Goal: Information Seeking & Learning: Learn about a topic

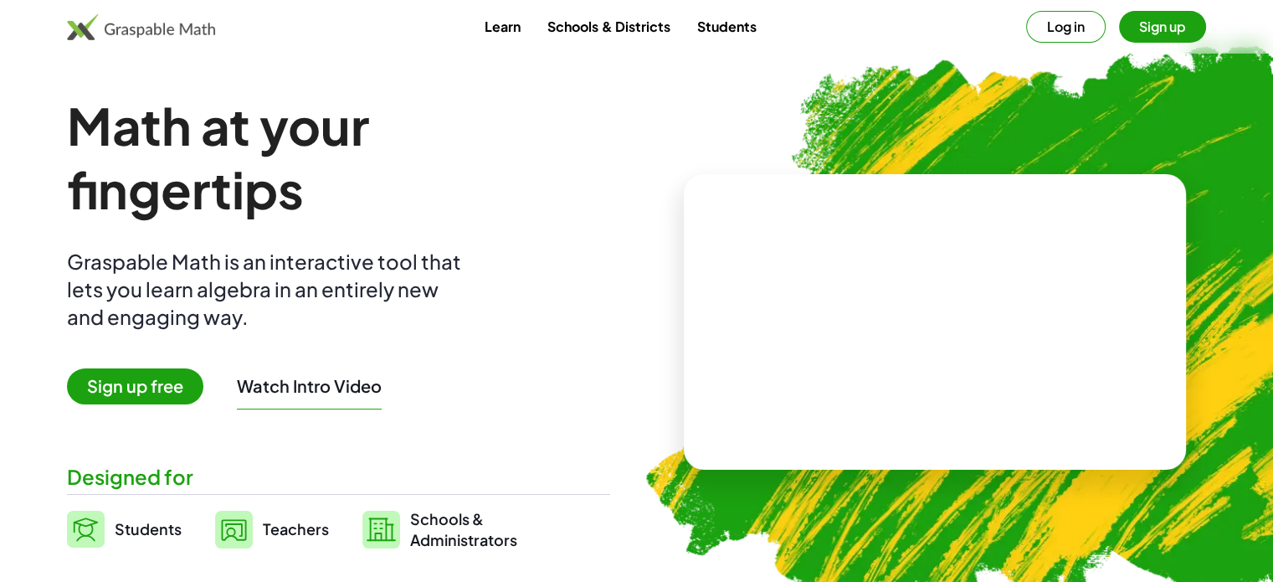
click at [1176, 25] on button "Sign up" at bounding box center [1162, 27] width 87 height 32
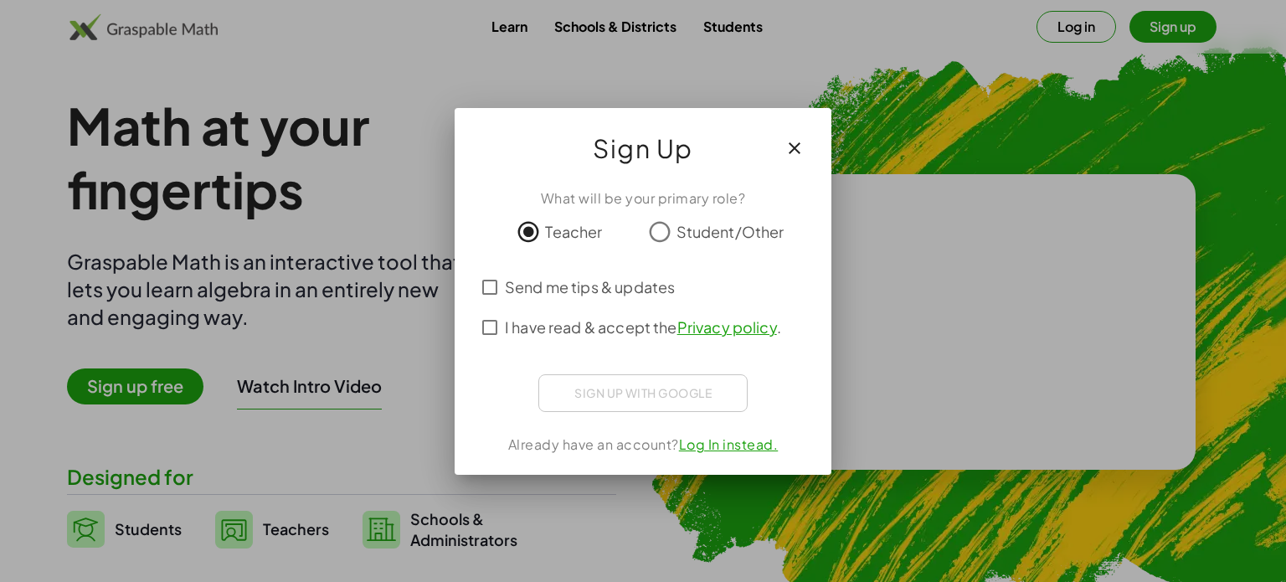
click at [639, 398] on div "Sign up with Google Fazer Login com o Google Fazer Login com o Google. Abre em …" at bounding box center [642, 393] width 209 height 38
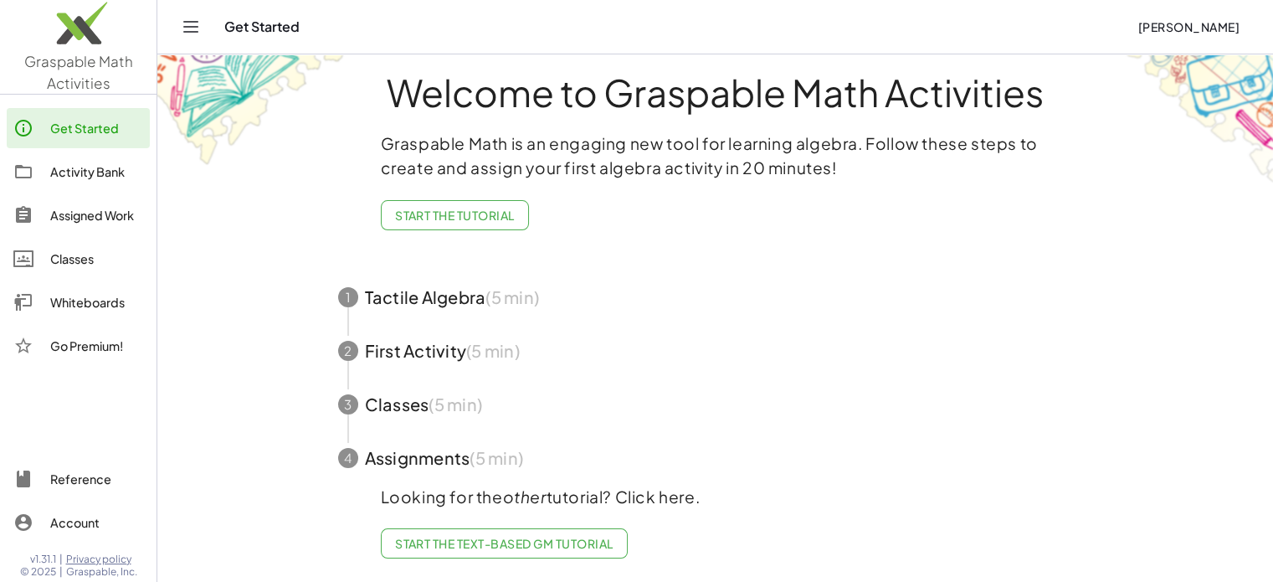
scroll to position [12, 0]
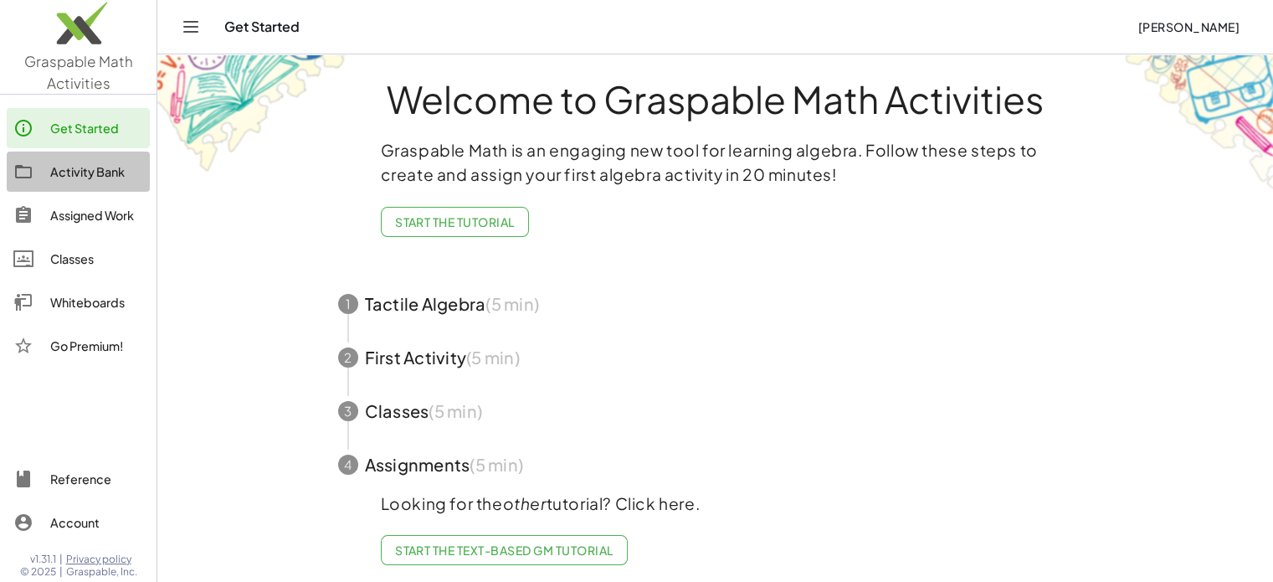
click at [103, 177] on div "Activity Bank" at bounding box center [96, 172] width 93 height 20
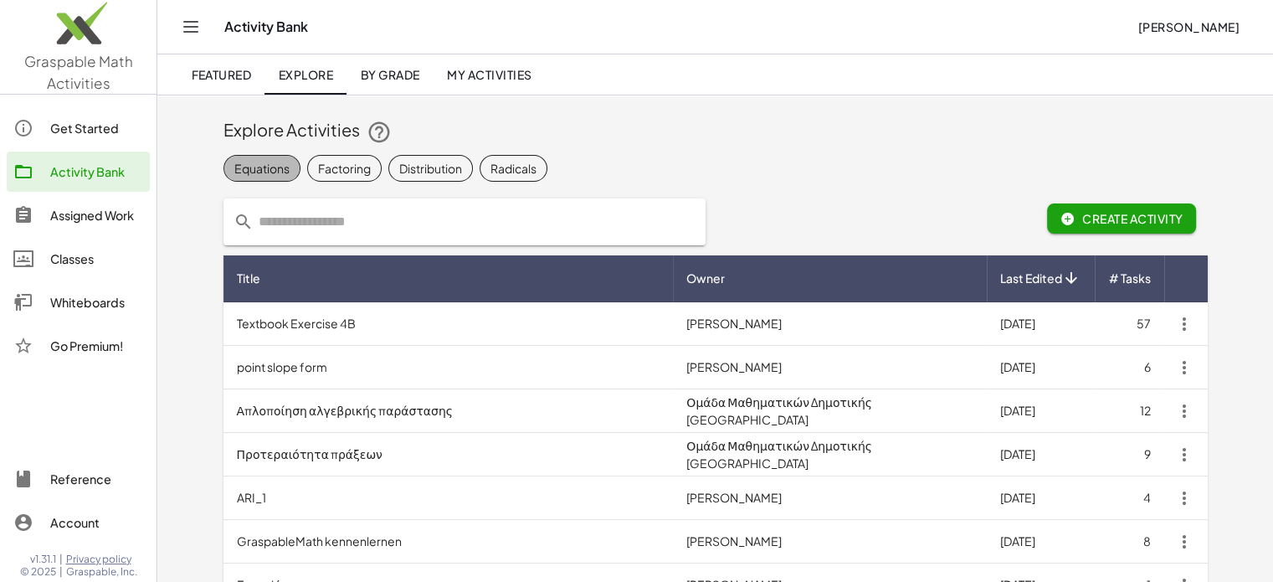
click at [254, 172] on div "Equations" at bounding box center [261, 168] width 55 height 18
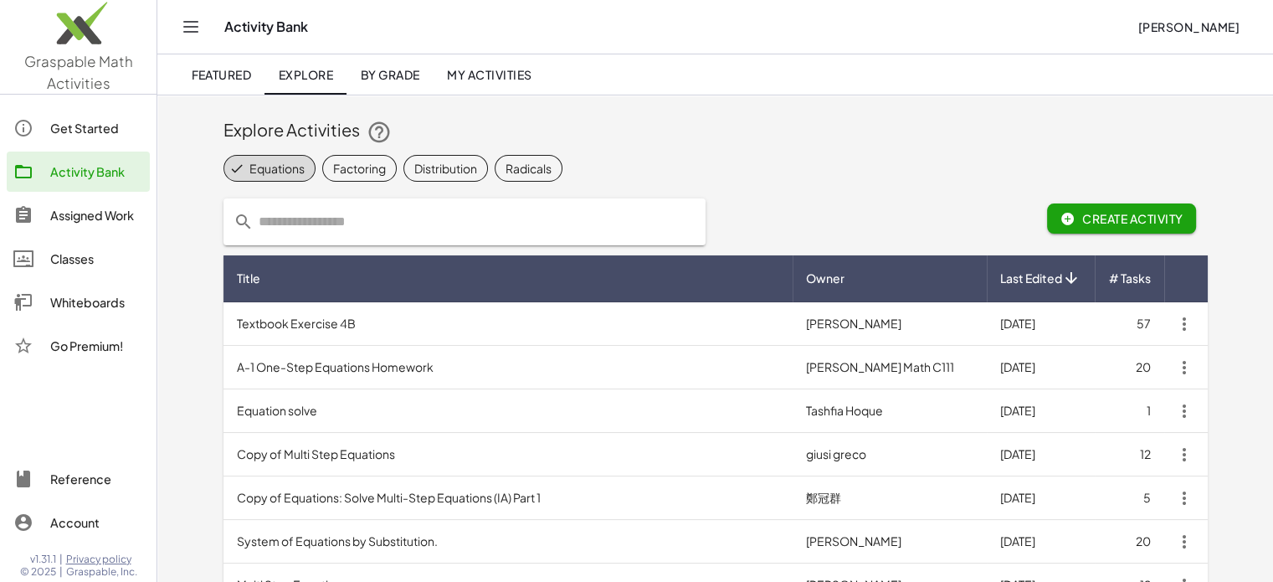
click at [234, 80] on span "Featured" at bounding box center [221, 74] width 60 height 15
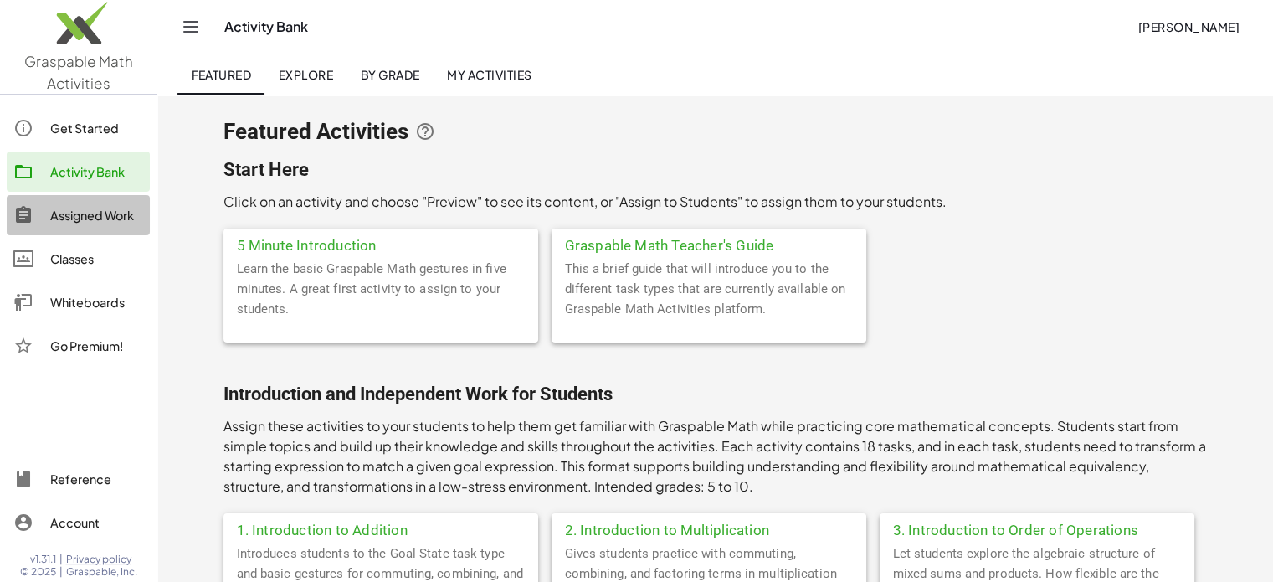
click at [92, 224] on div "Assigned Work" at bounding box center [96, 215] width 93 height 20
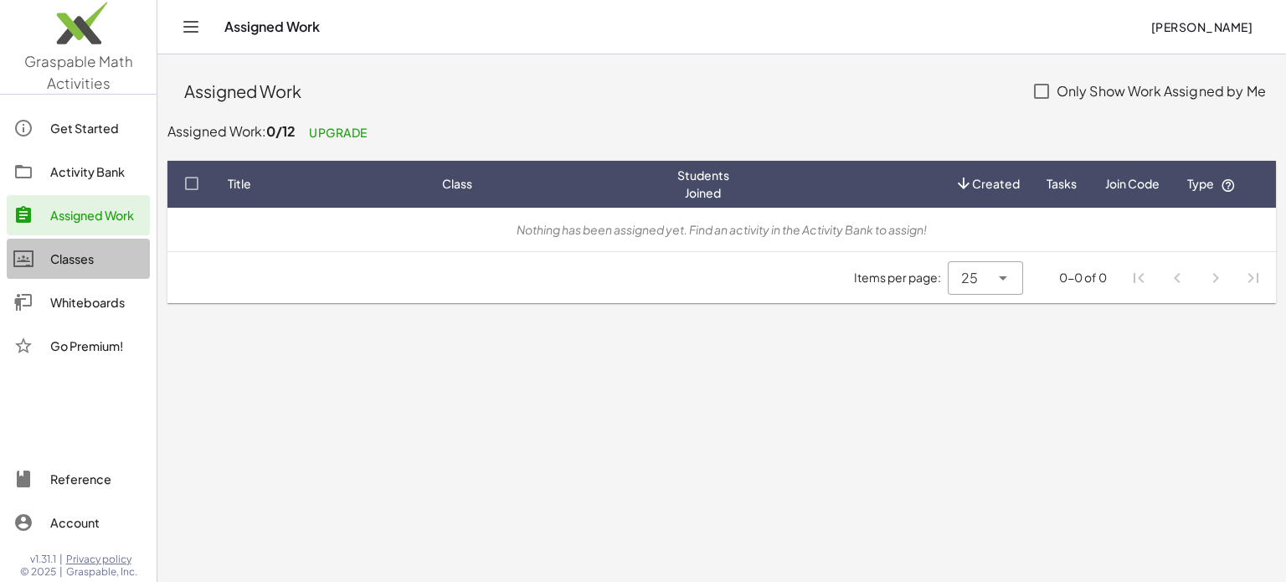
click at [81, 263] on div "Classes" at bounding box center [96, 259] width 93 height 20
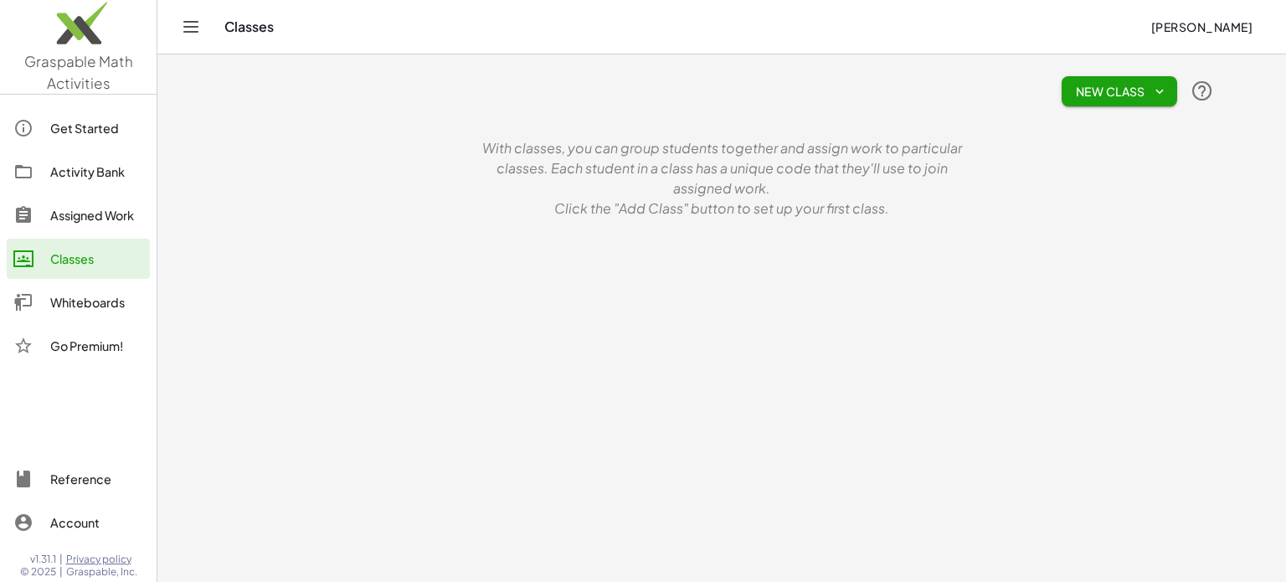
click at [95, 302] on div "Whiteboards" at bounding box center [96, 302] width 93 height 20
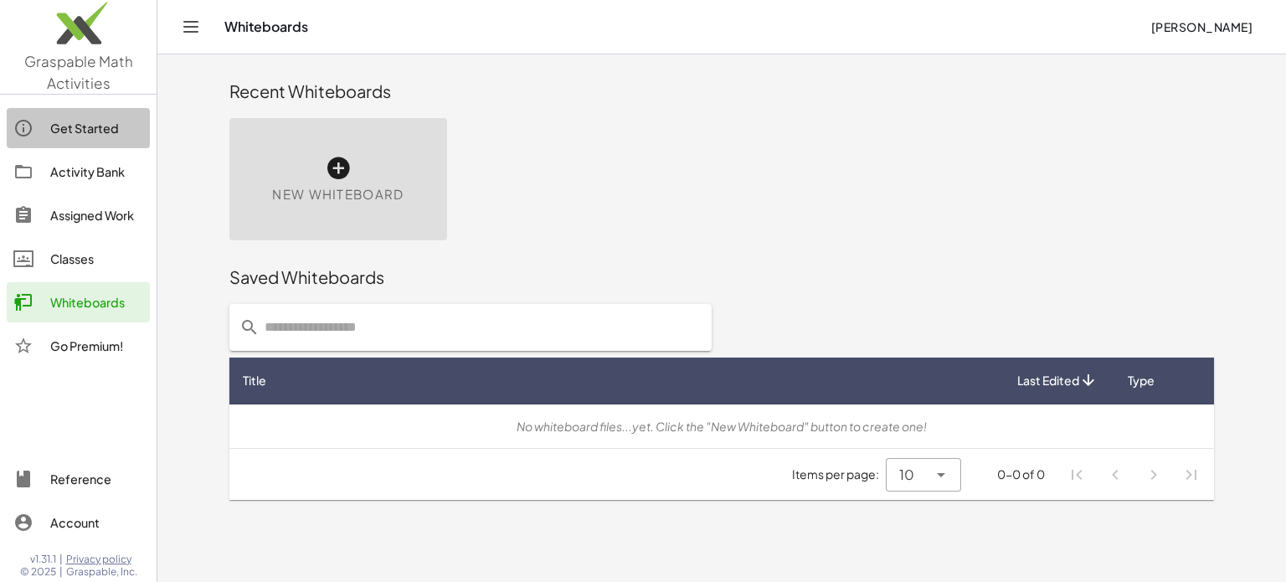
click at [115, 135] on div "Get Started" at bounding box center [96, 128] width 93 height 20
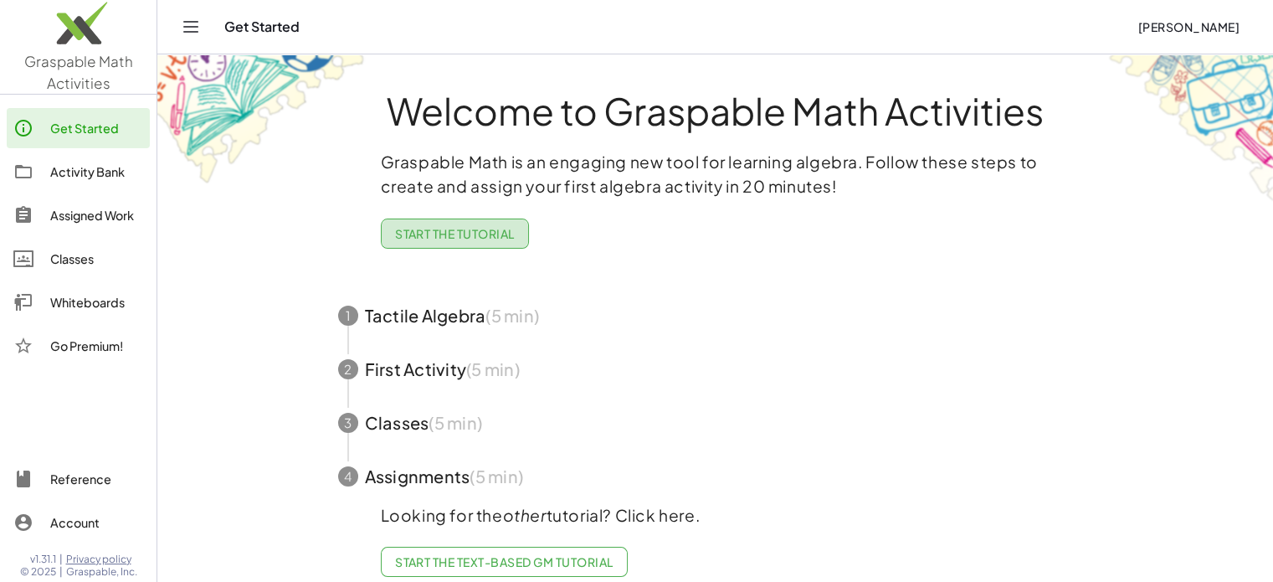
click at [467, 241] on button "Start the Tutorial" at bounding box center [455, 233] width 148 height 30
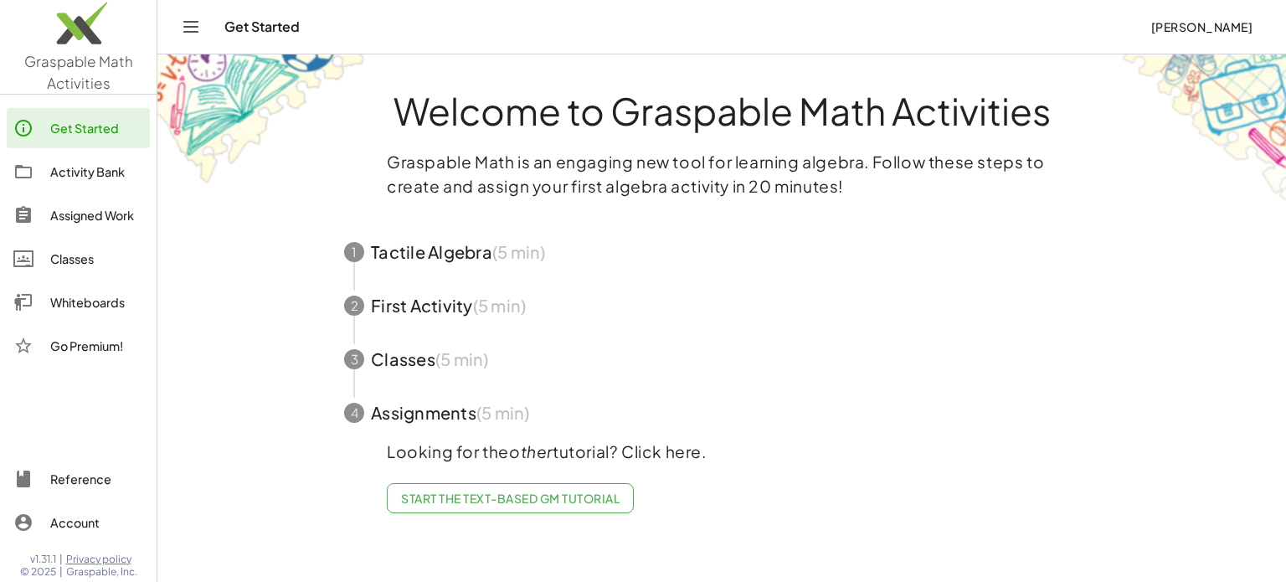
click at [424, 260] on span "button" at bounding box center [721, 252] width 795 height 54
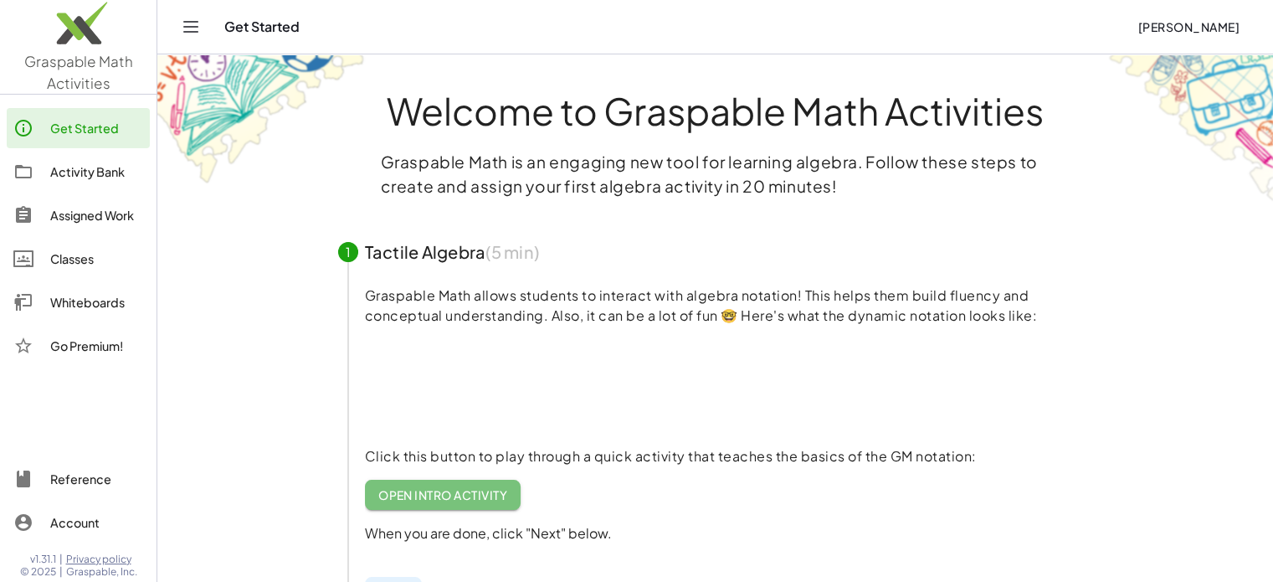
click at [495, 493] on span "Open Intro Activity" at bounding box center [443, 494] width 130 height 15
drag, startPoint x: 496, startPoint y: 386, endPoint x: 371, endPoint y: 427, distance: 132.1
click at [371, 427] on video at bounding box center [490, 385] width 251 height 126
drag, startPoint x: 536, startPoint y: 404, endPoint x: 602, endPoint y: 423, distance: 68.6
click at [602, 423] on div at bounding box center [729, 389] width 728 height 100
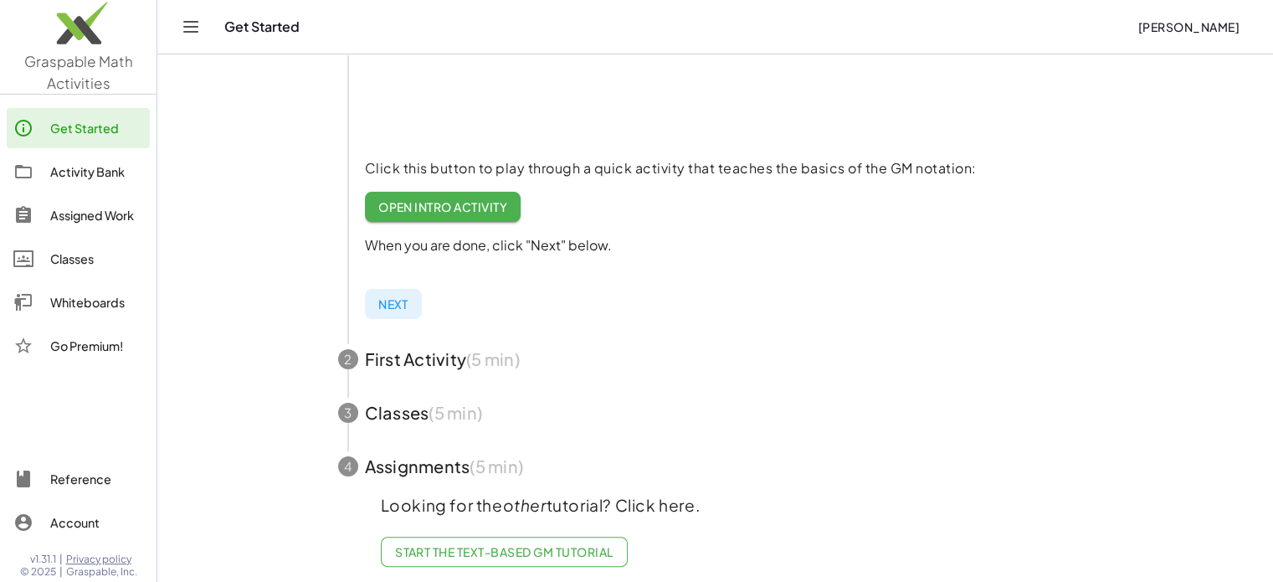
scroll to position [309, 0]
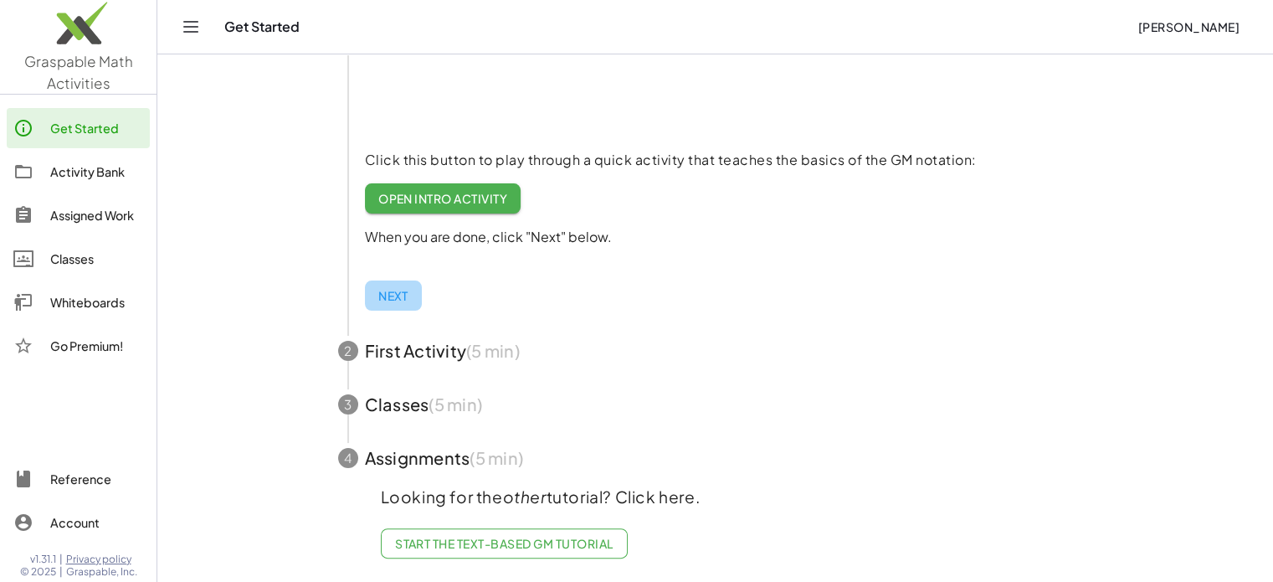
click at [393, 288] on span "Next" at bounding box center [393, 295] width 30 height 15
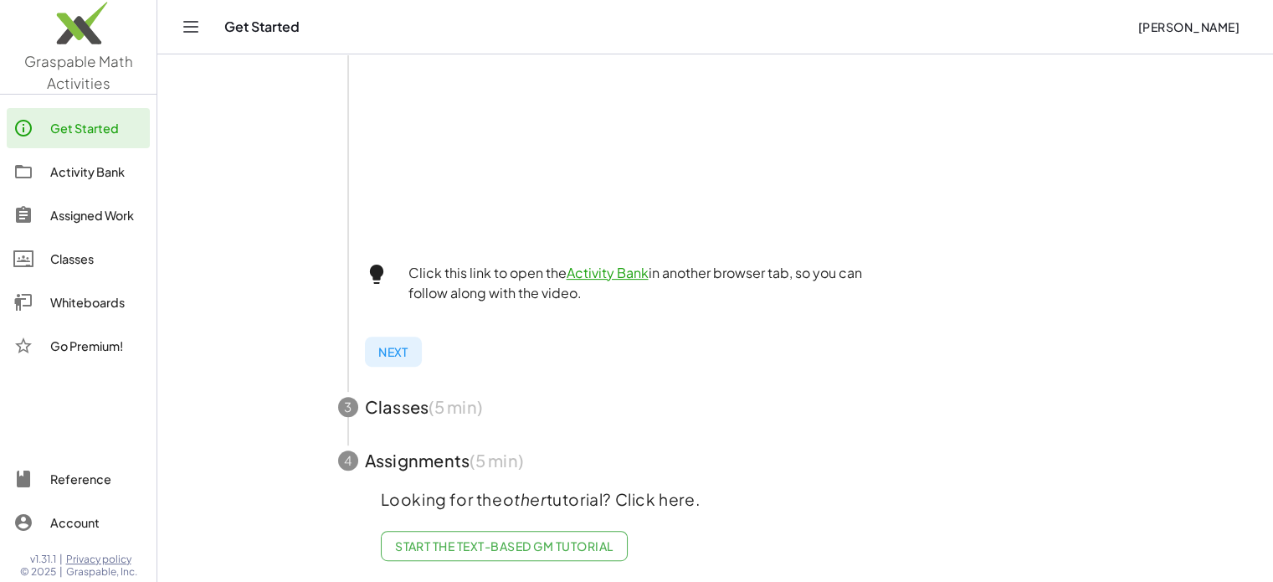
scroll to position [588, 0]
click at [404, 393] on span "button" at bounding box center [715, 404] width 795 height 54
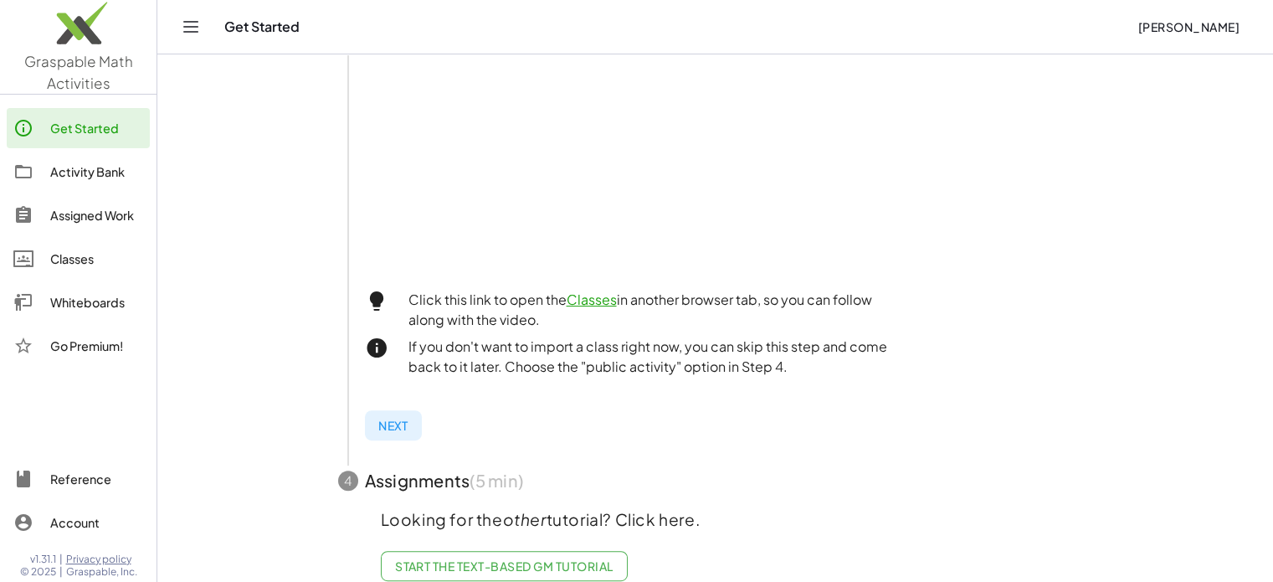
scroll to position [574, 0]
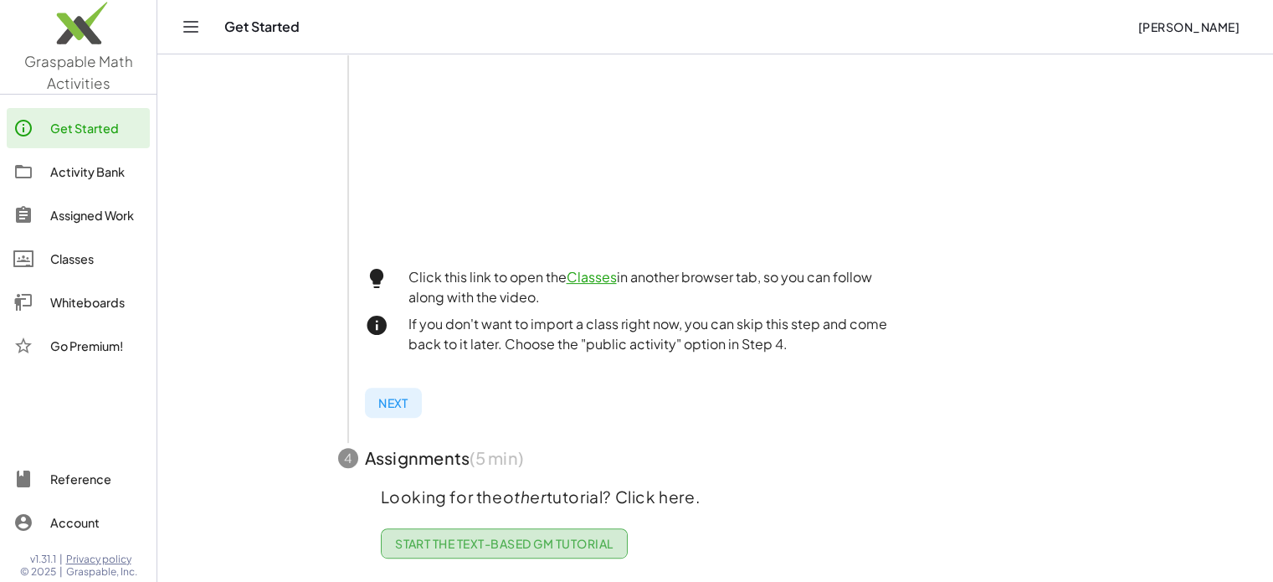
click at [596, 541] on link "Start the Text-based GM Tutorial" at bounding box center [504, 543] width 247 height 30
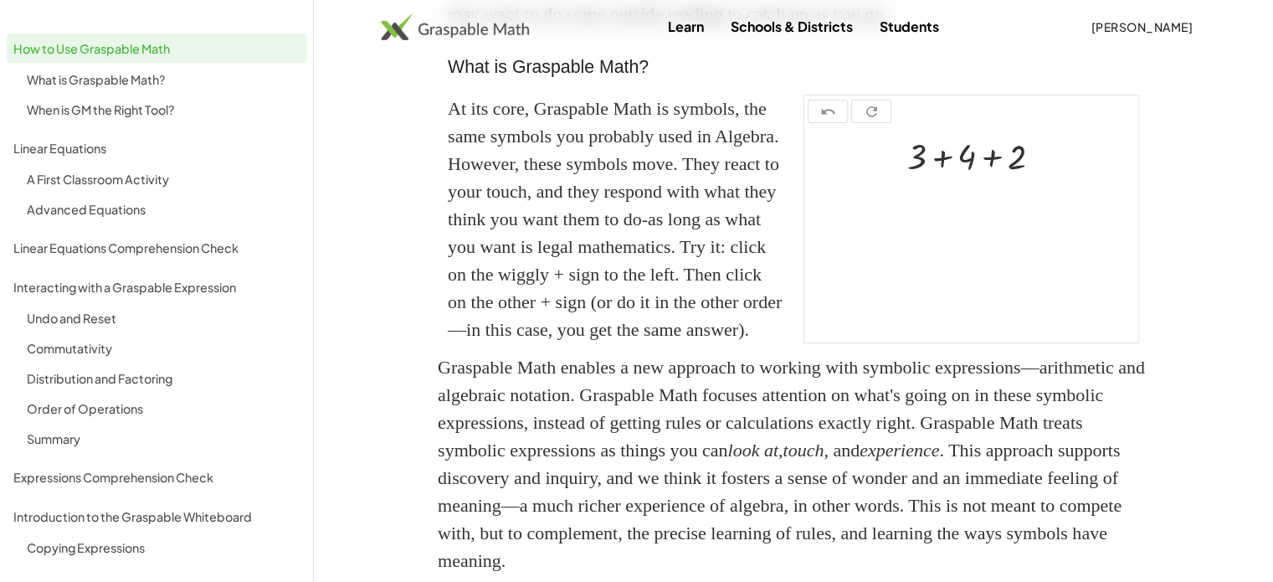
scroll to position [378, 0]
drag, startPoint x: 940, startPoint y: 210, endPoint x: 1029, endPoint y: 227, distance: 90.3
click at [1029, 177] on div at bounding box center [981, 153] width 165 height 47
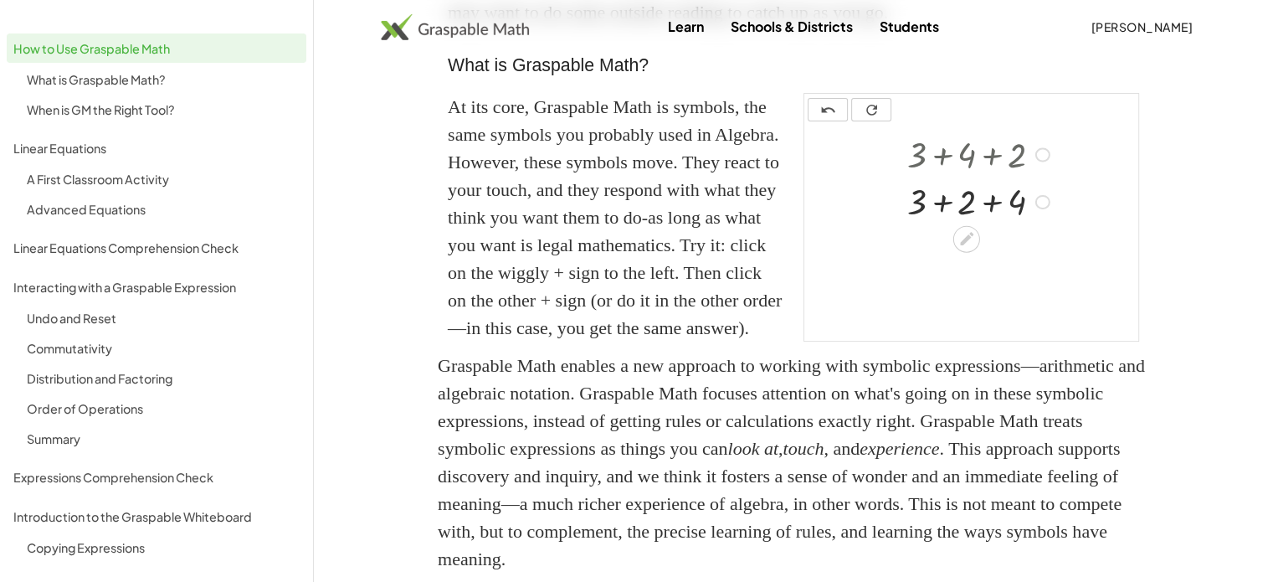
click at [1042, 209] on div at bounding box center [1042, 201] width 15 height 15
click at [1042, 209] on div "Transform line Copy line as LaTeX Copy derivation as LaTeX Expand new lines: On" at bounding box center [1042, 201] width 15 height 15
click at [928, 326] on div at bounding box center [971, 233] width 334 height 215
click at [894, 341] on div at bounding box center [971, 233] width 334 height 215
drag, startPoint x: 940, startPoint y: 356, endPoint x: 1085, endPoint y: 345, distance: 146.0
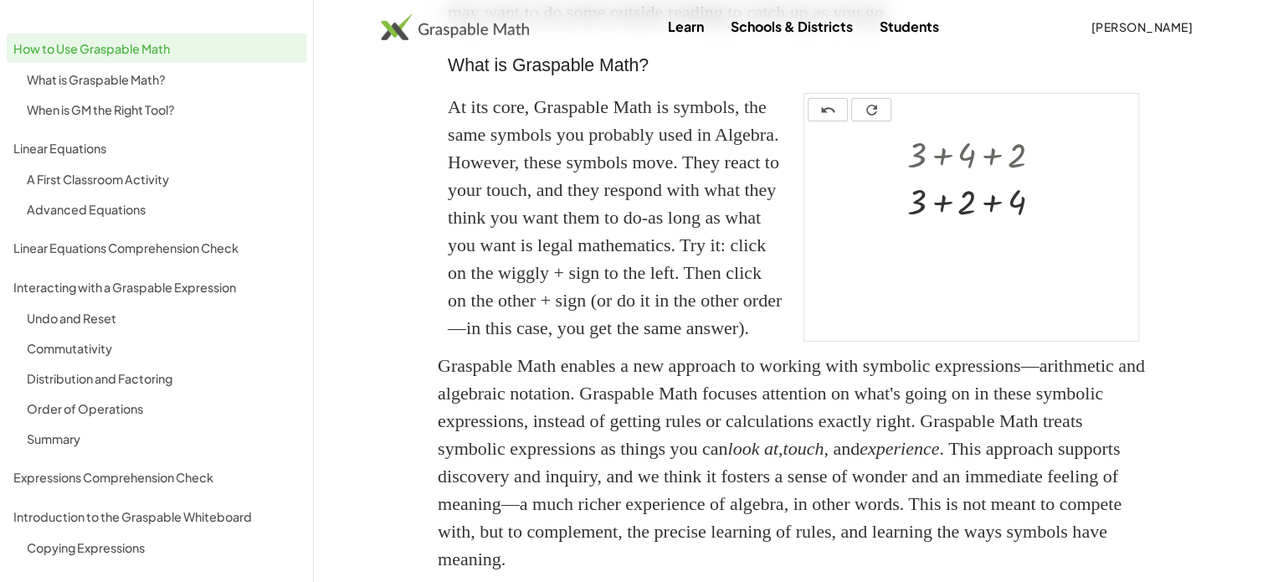
click at [1085, 341] on div at bounding box center [971, 233] width 334 height 215
click at [1014, 223] on div at bounding box center [981, 200] width 165 height 47
click at [965, 270] on div at bounding box center [981, 246] width 165 height 47
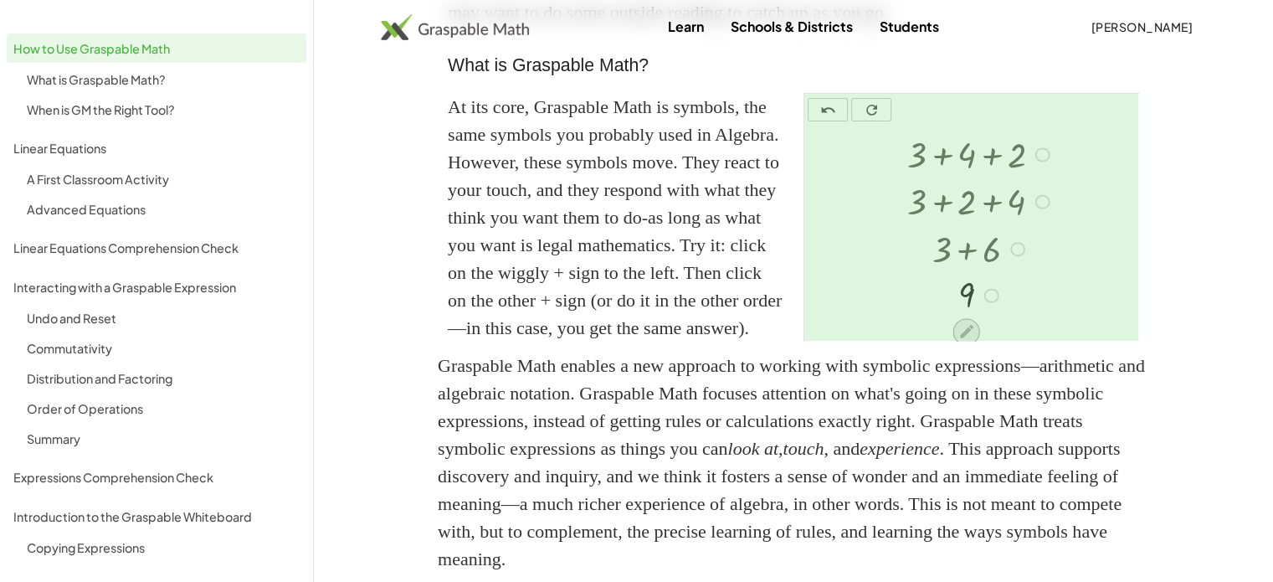
click at [967, 338] on icon at bounding box center [966, 331] width 13 height 13
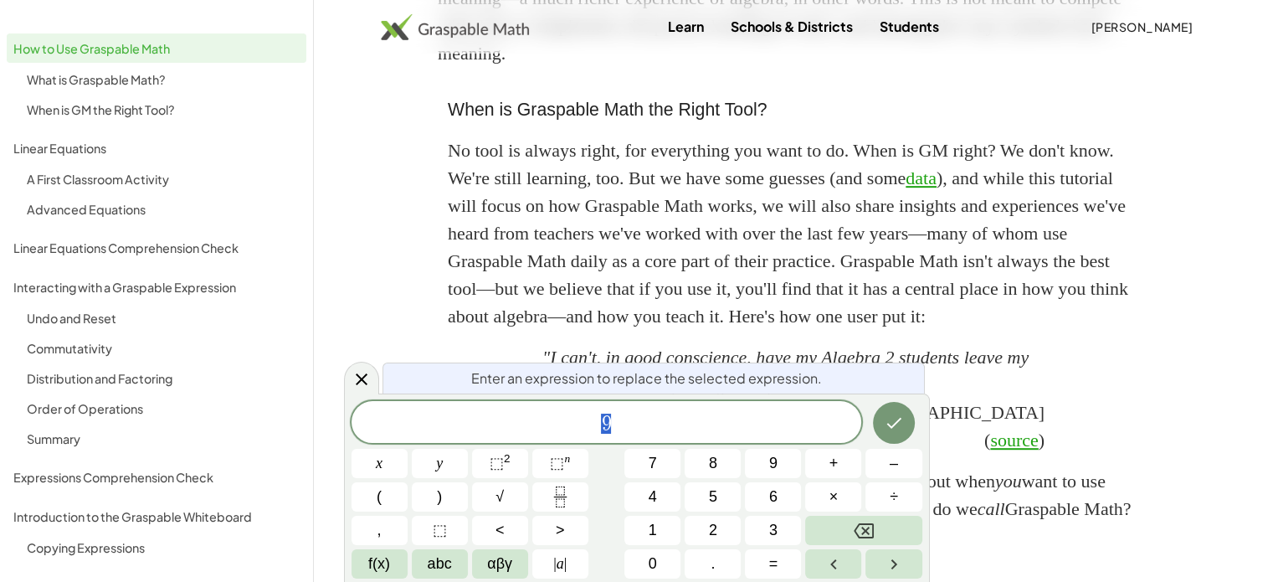
scroll to position [179, 0]
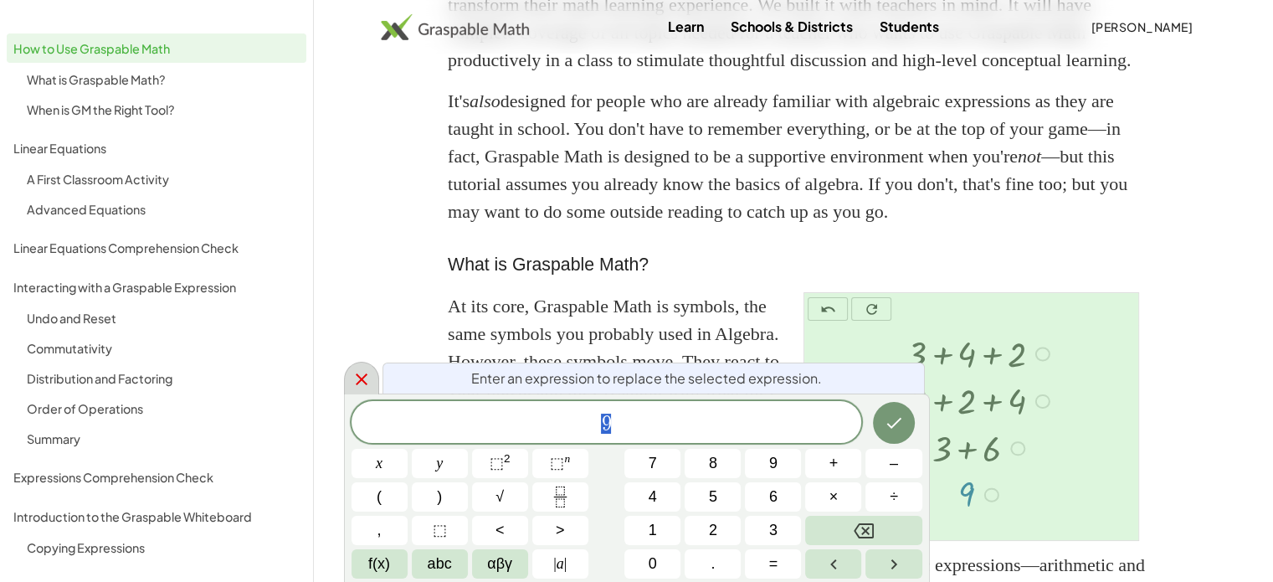
click at [357, 383] on icon at bounding box center [362, 379] width 12 height 12
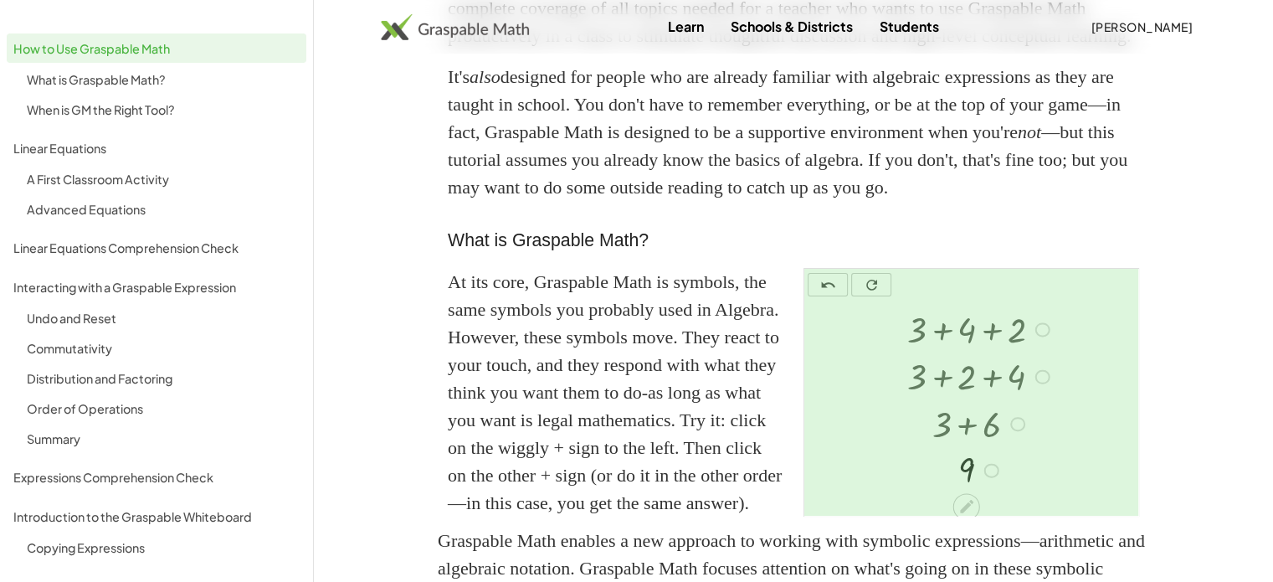
scroll to position [0, 0]
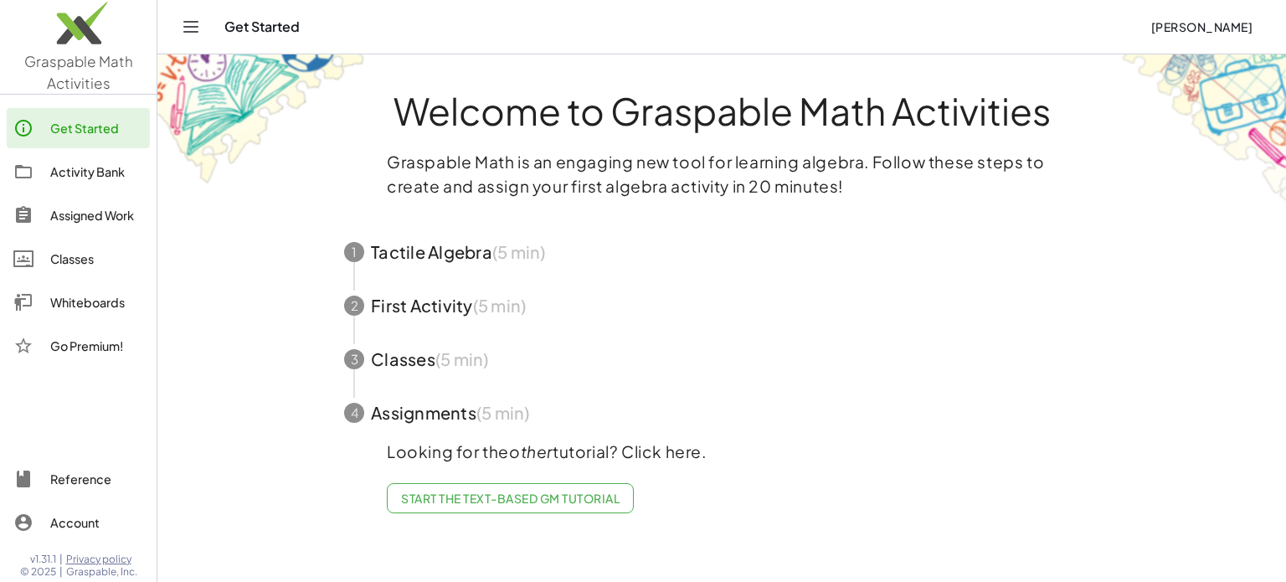
click at [70, 43] on img at bounding box center [78, 27] width 157 height 71
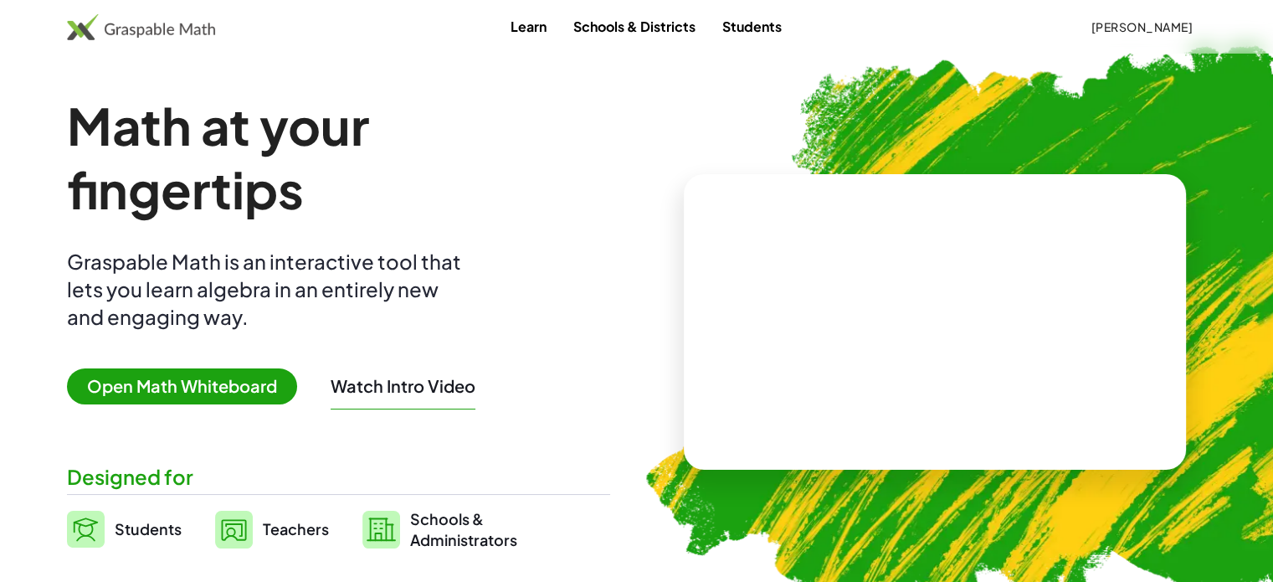
click at [174, 388] on span "Open Math Whiteboard" at bounding box center [182, 386] width 230 height 36
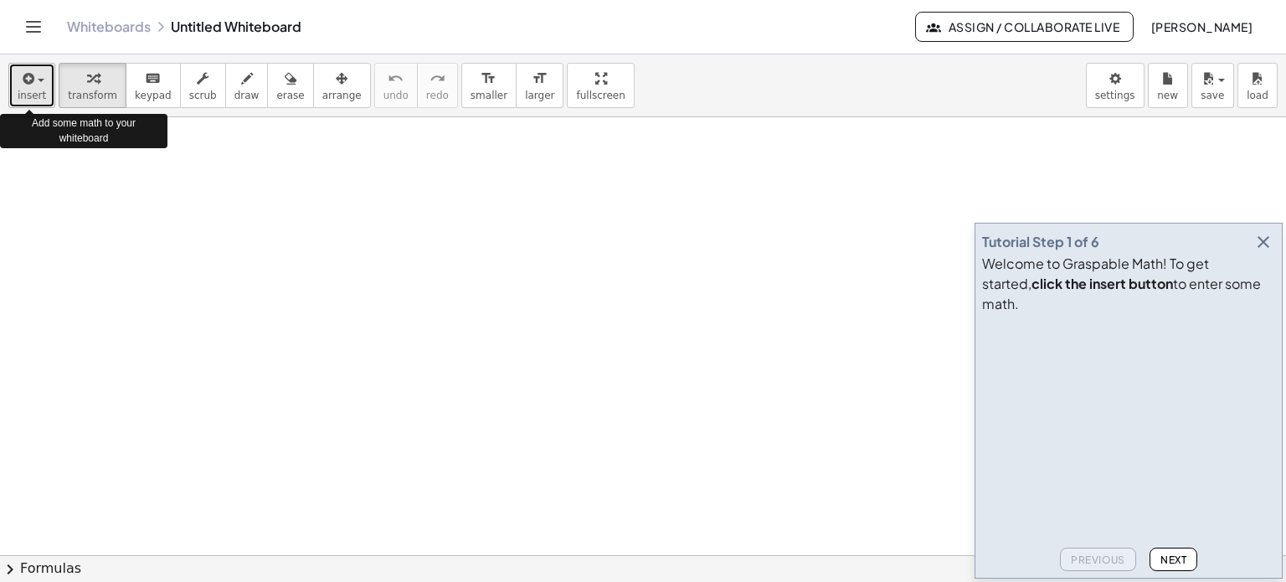
click at [40, 90] on span "insert" at bounding box center [32, 96] width 28 height 12
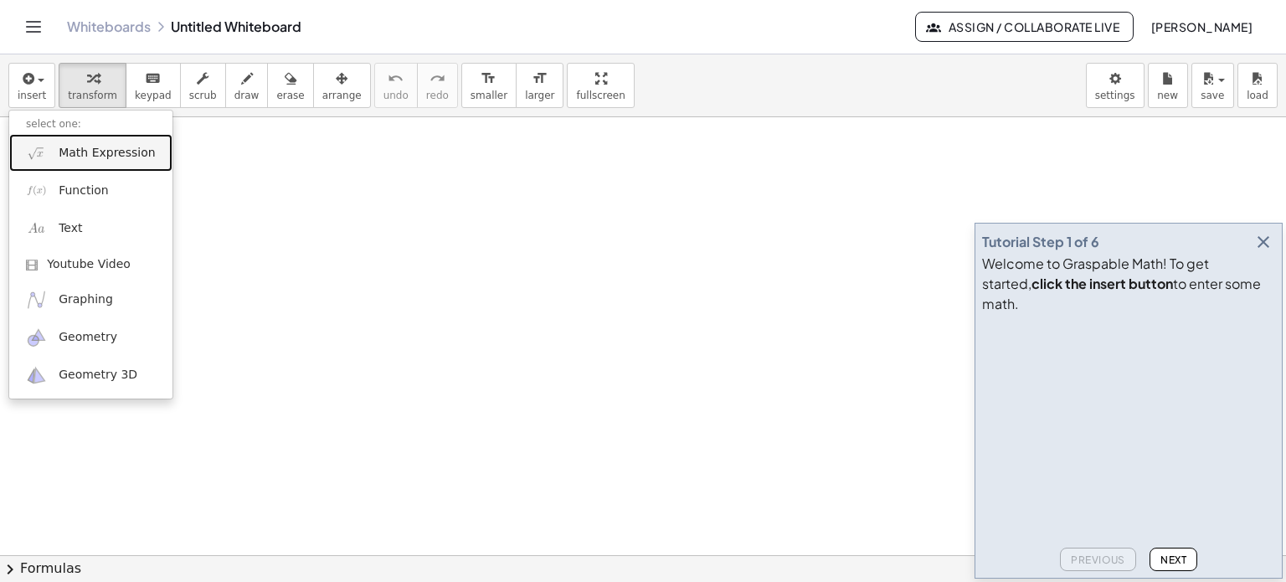
click at [108, 157] on span "Math Expression" at bounding box center [107, 153] width 96 height 17
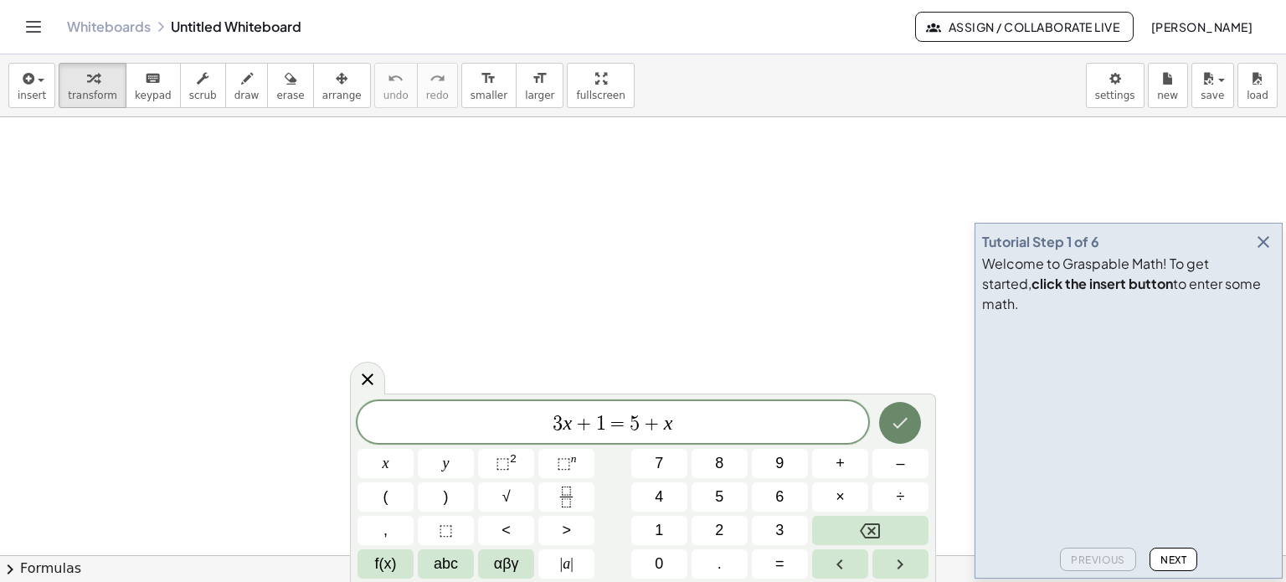
click at [902, 420] on icon "Done" at bounding box center [900, 423] width 20 height 20
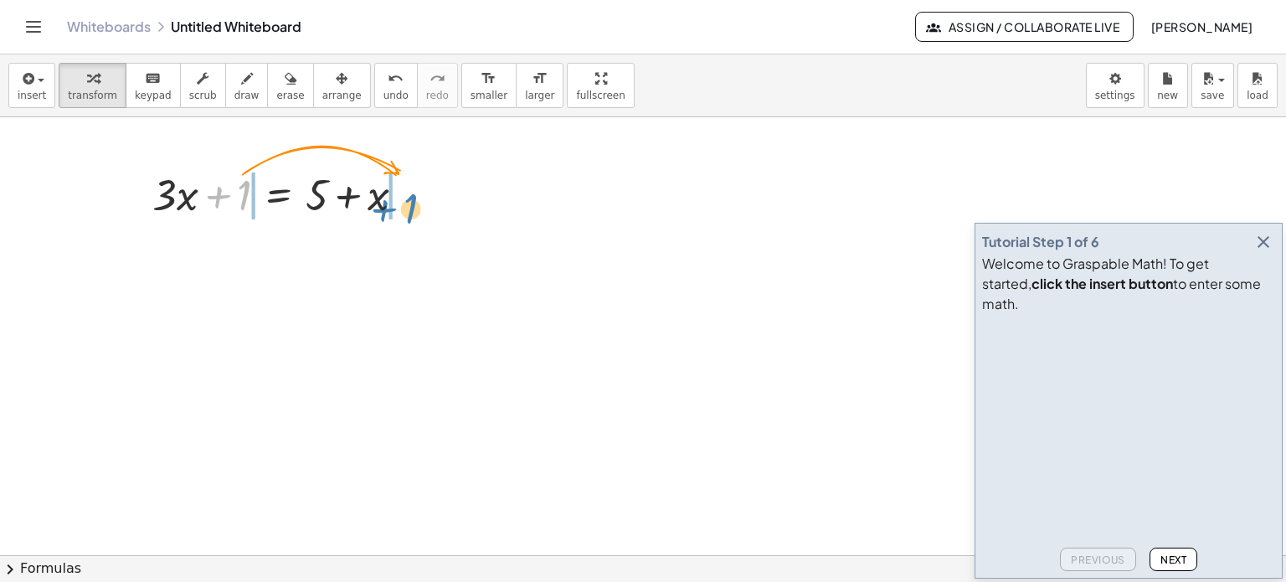
drag, startPoint x: 244, startPoint y: 192, endPoint x: 414, endPoint y: 207, distance: 170.5
click at [414, 207] on div at bounding box center [285, 193] width 282 height 57
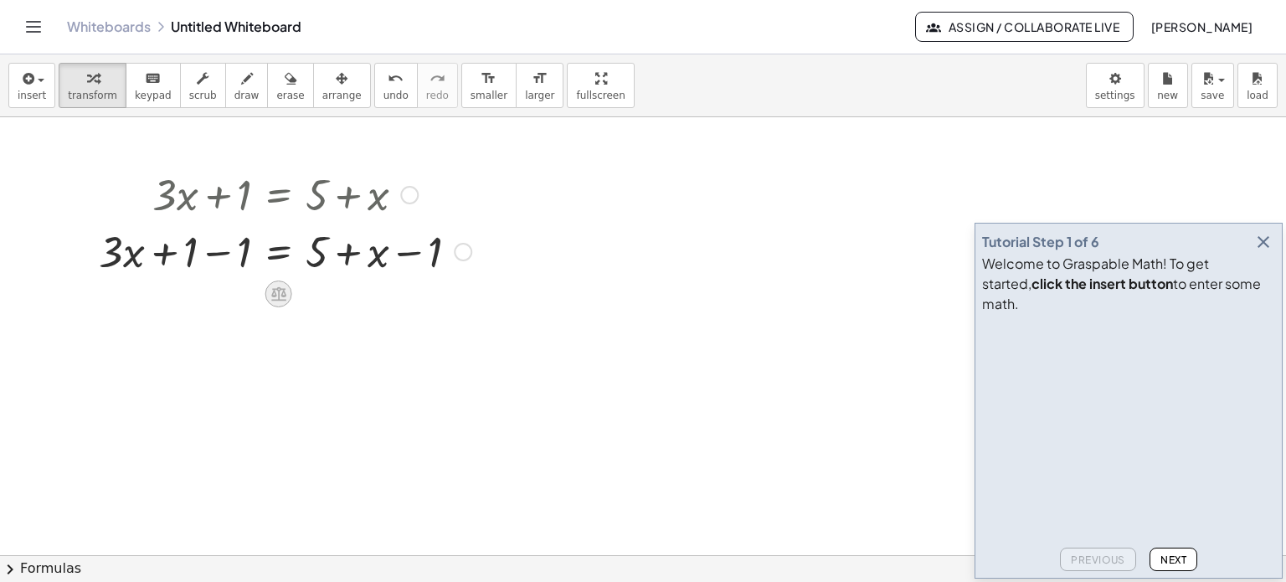
click at [279, 295] on icon at bounding box center [278, 294] width 15 height 14
click at [213, 293] on span "+" at bounding box center [212, 294] width 10 height 24
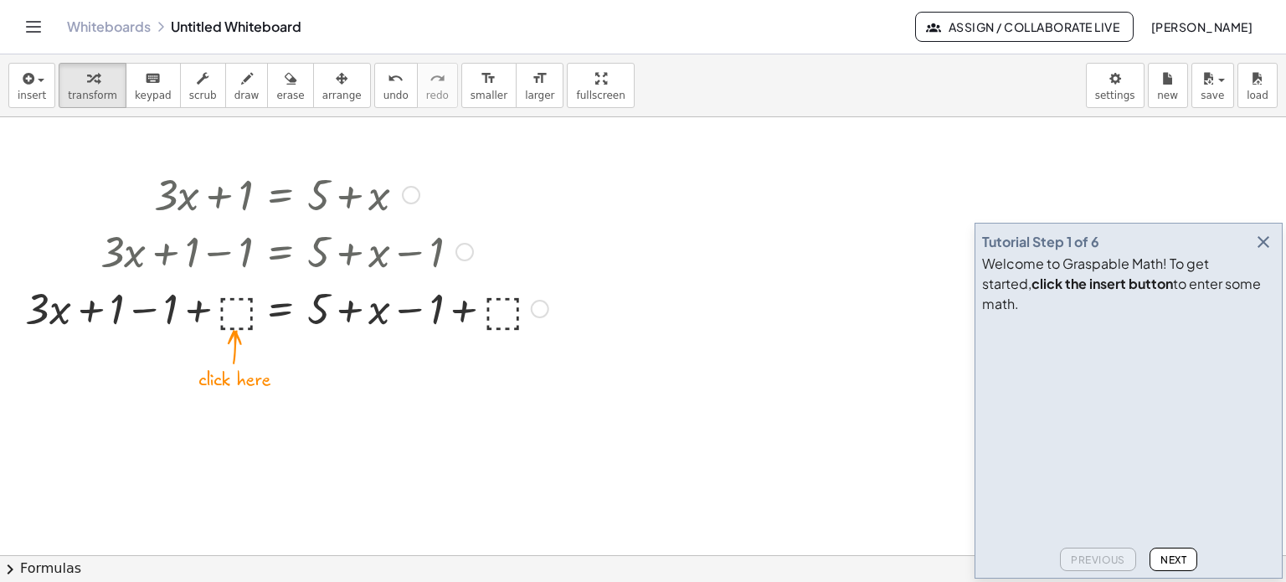
click at [229, 311] on div at bounding box center [287, 307] width 540 height 57
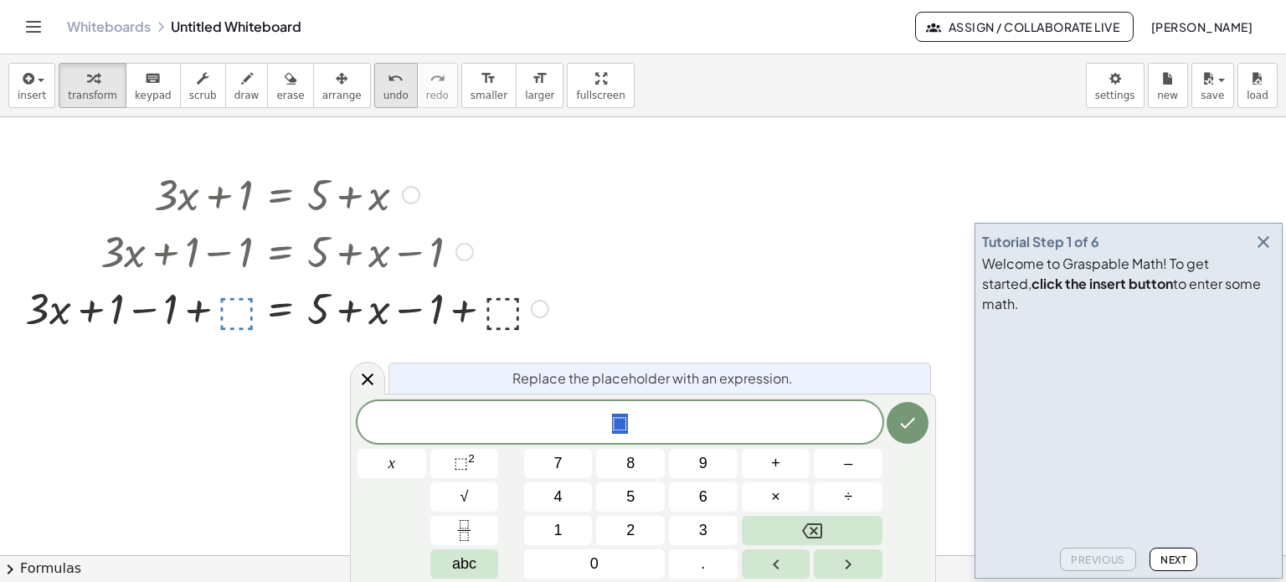
click at [383, 91] on span "undo" at bounding box center [395, 96] width 25 height 12
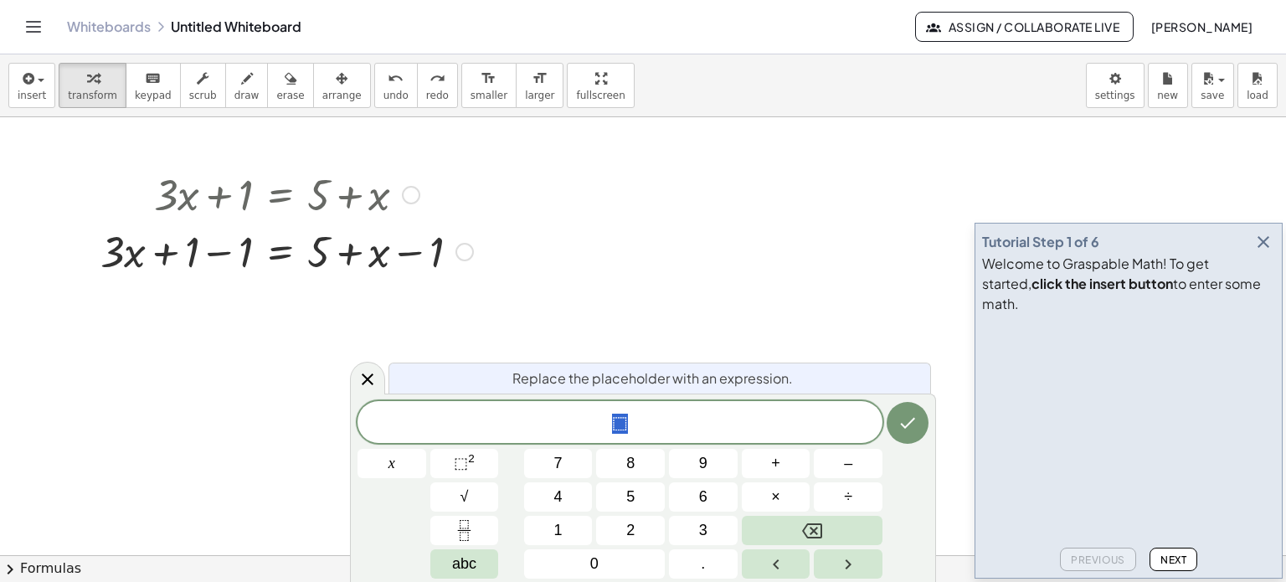
click at [218, 254] on div at bounding box center [287, 250] width 540 height 57
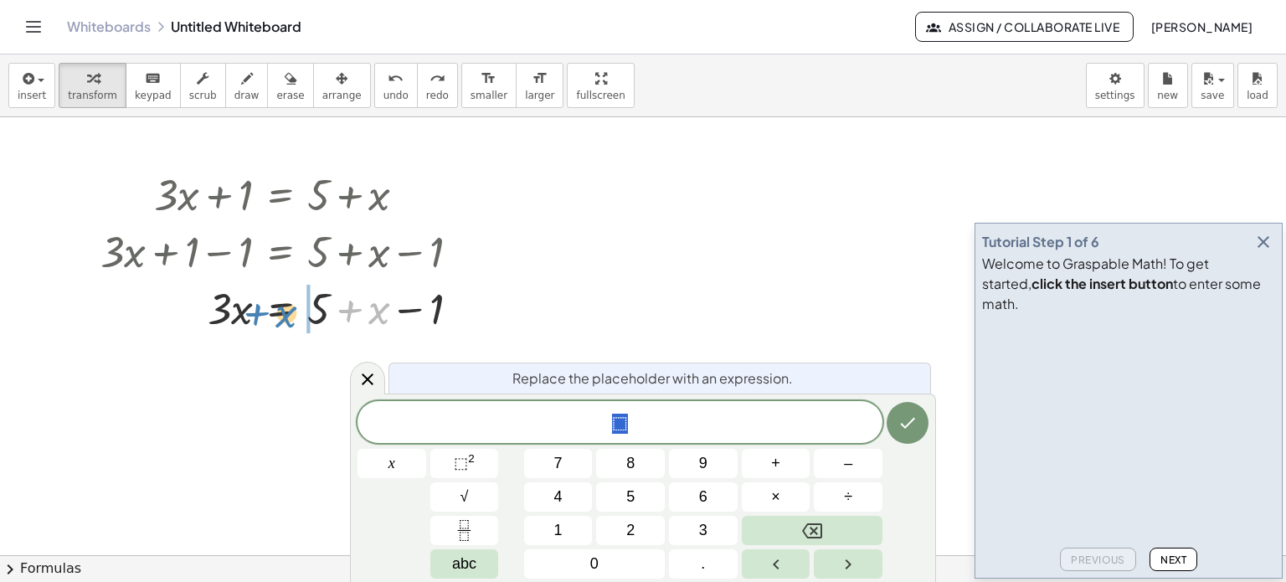
drag, startPoint x: 381, startPoint y: 317, endPoint x: 287, endPoint y: 320, distance: 93.8
click at [287, 320] on div at bounding box center [287, 307] width 540 height 57
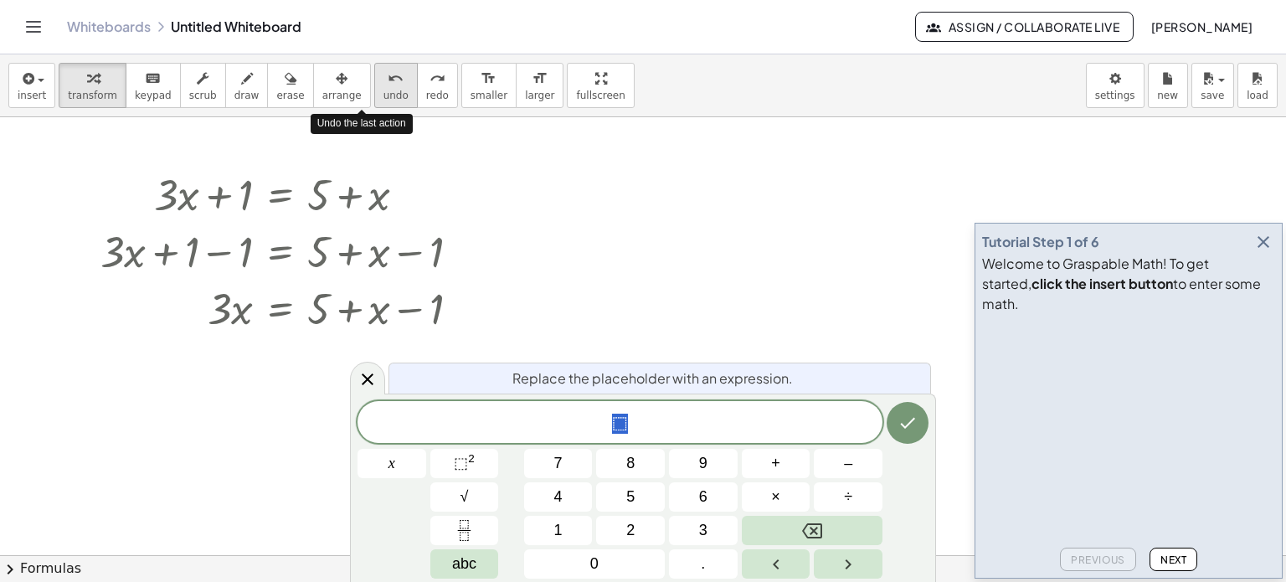
click at [383, 93] on span "undo" at bounding box center [395, 96] width 25 height 12
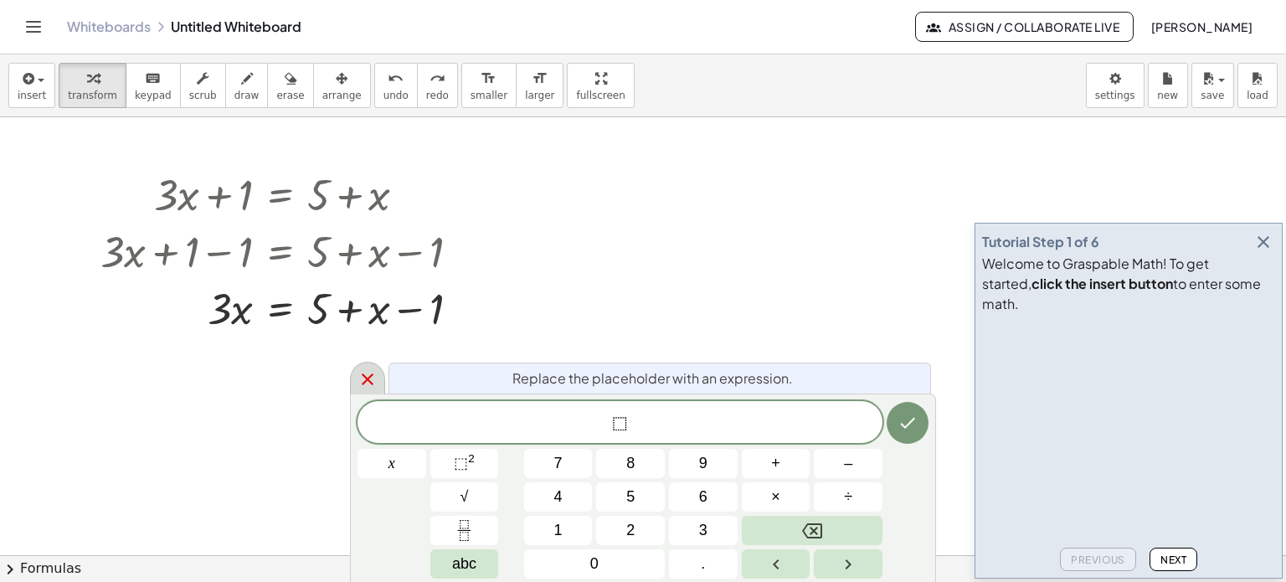
click at [371, 379] on icon at bounding box center [367, 379] width 20 height 20
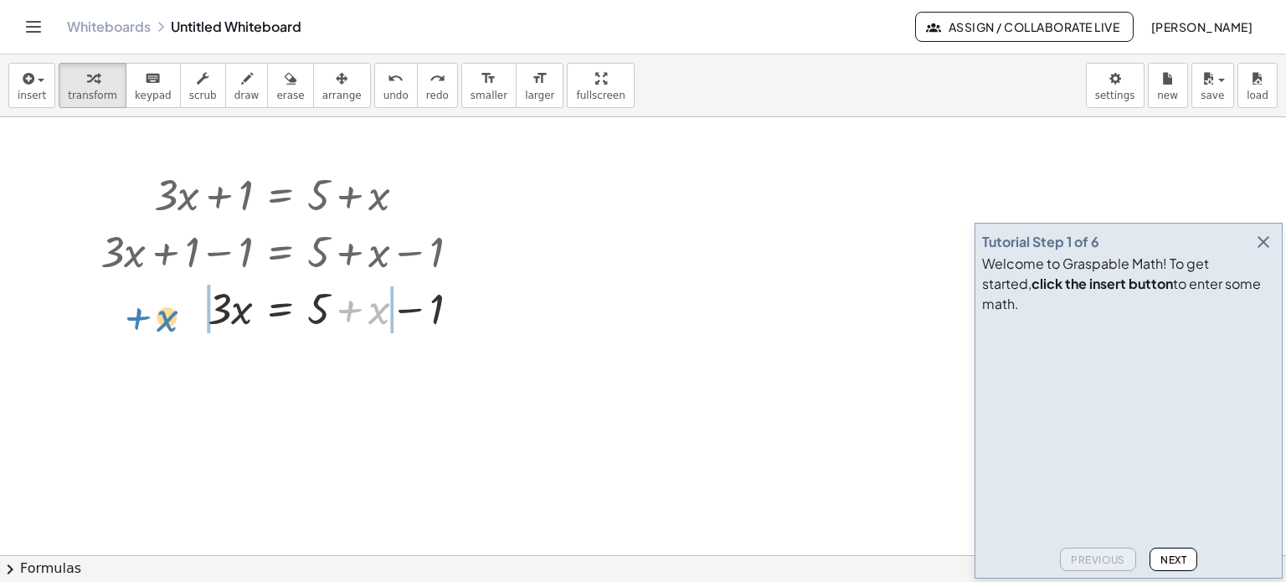
drag, startPoint x: 378, startPoint y: 320, endPoint x: 165, endPoint y: 327, distance: 213.5
click at [165, 327] on div at bounding box center [287, 307] width 540 height 57
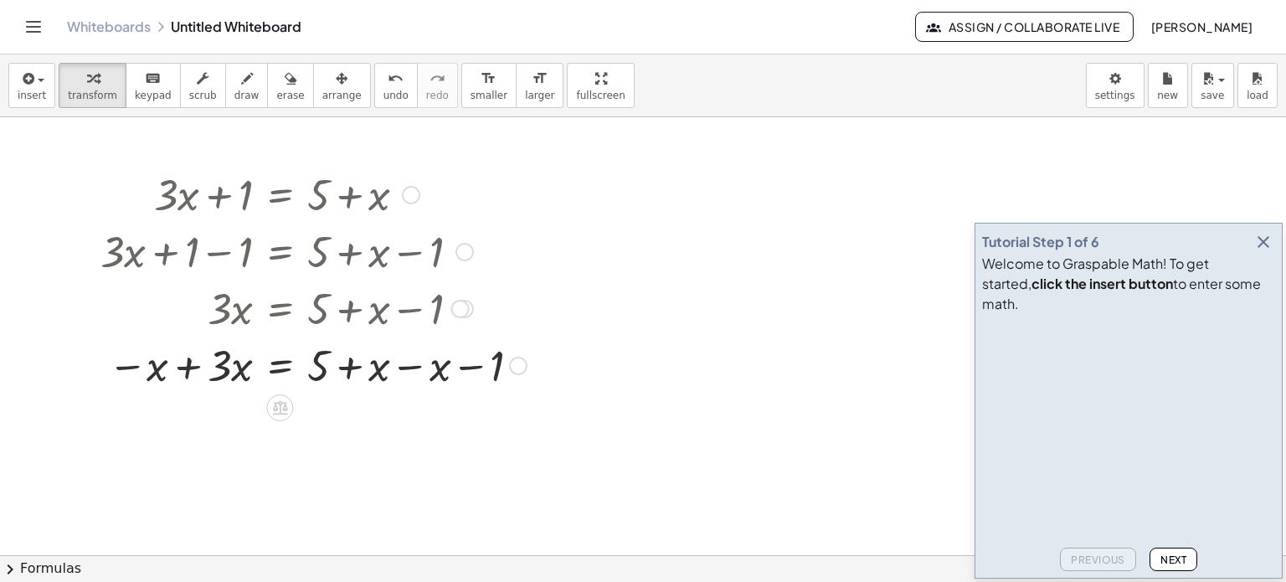
click at [191, 367] on div at bounding box center [287, 364] width 540 height 57
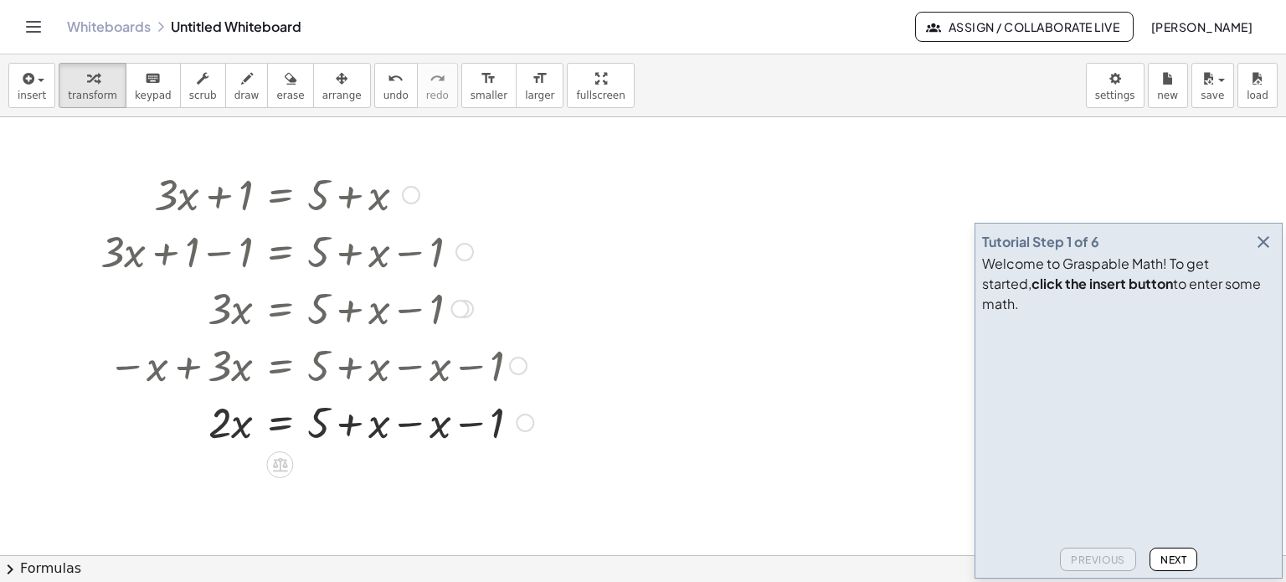
click at [403, 426] on div at bounding box center [287, 421] width 540 height 57
click at [347, 478] on div at bounding box center [287, 477] width 540 height 57
click at [280, 518] on icon at bounding box center [280, 522] width 15 height 14
click at [315, 525] on span "÷" at bounding box center [313, 522] width 9 height 24
click at [231, 501] on div at bounding box center [287, 478] width 540 height 84
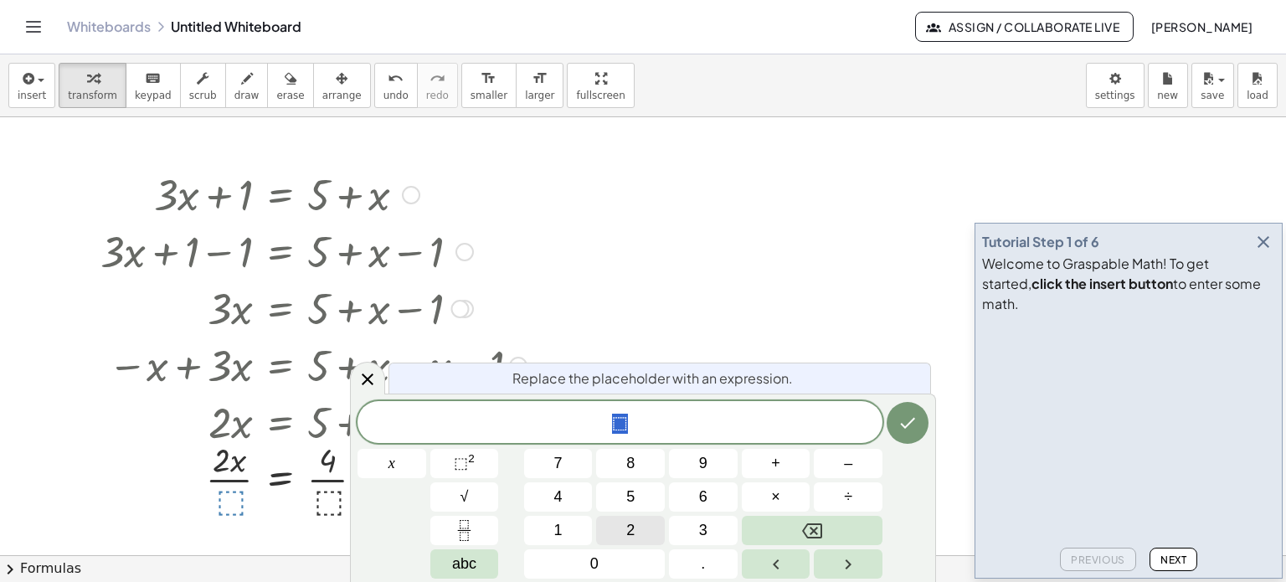
click at [636, 531] on button "2" at bounding box center [630, 530] width 69 height 29
click at [904, 424] on icon "Done" at bounding box center [907, 423] width 20 height 20
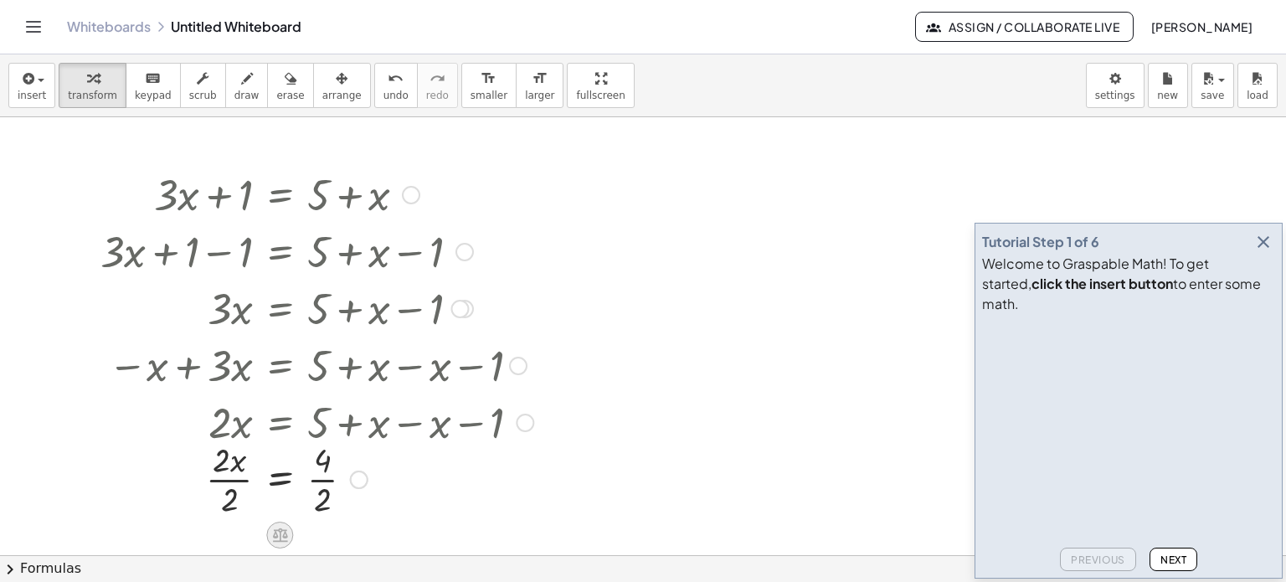
click at [278, 538] on icon at bounding box center [280, 535] width 18 height 18
click at [310, 539] on span "÷" at bounding box center [313, 535] width 9 height 24
click at [383, 100] on span "undo" at bounding box center [395, 96] width 25 height 12
click at [357, 481] on div at bounding box center [354, 479] width 18 height 18
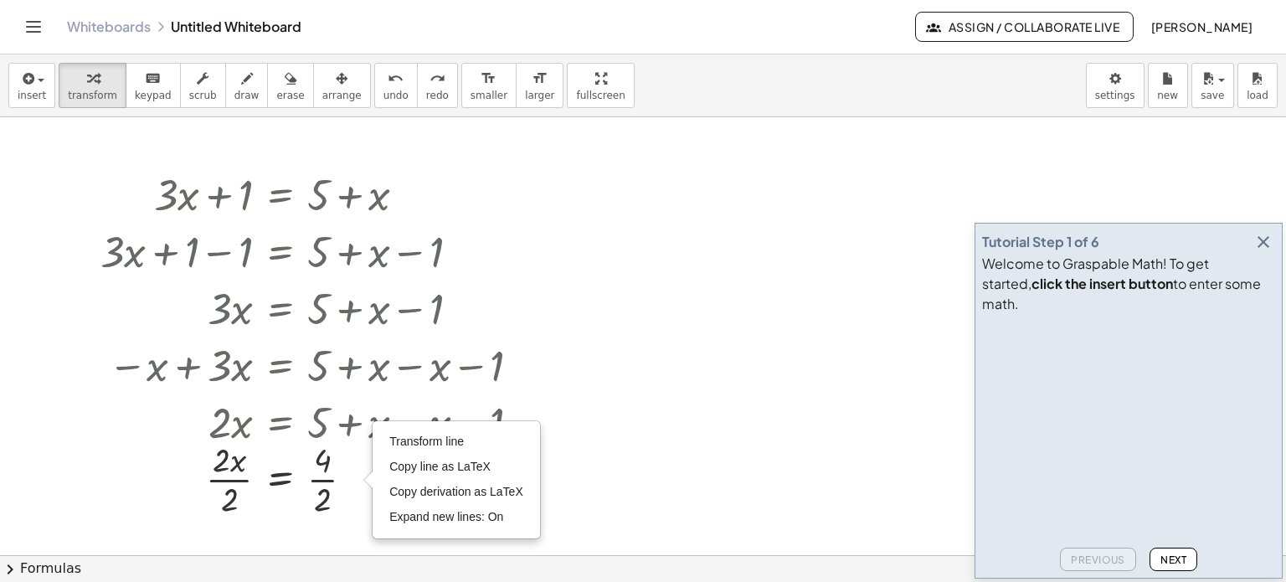
click at [627, 479] on div at bounding box center [643, 555] width 1286 height 877
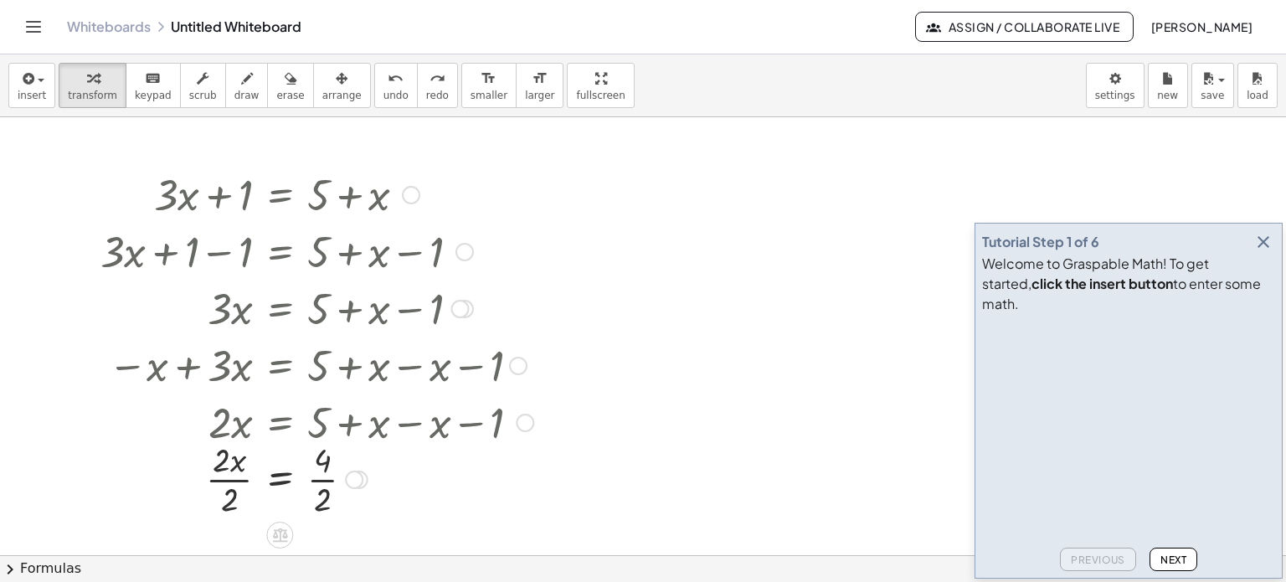
click at [234, 478] on div at bounding box center [287, 478] width 540 height 84
click at [323, 481] on div at bounding box center [287, 478] width 540 height 84
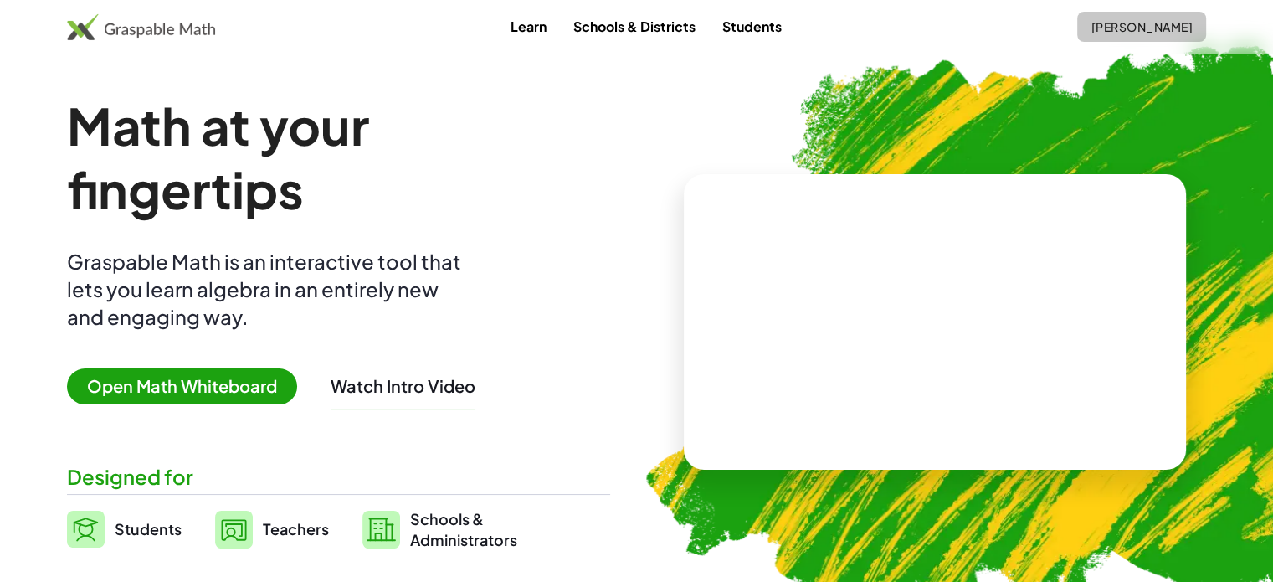
click at [1142, 22] on span "[PERSON_NAME]" at bounding box center [1142, 26] width 102 height 15
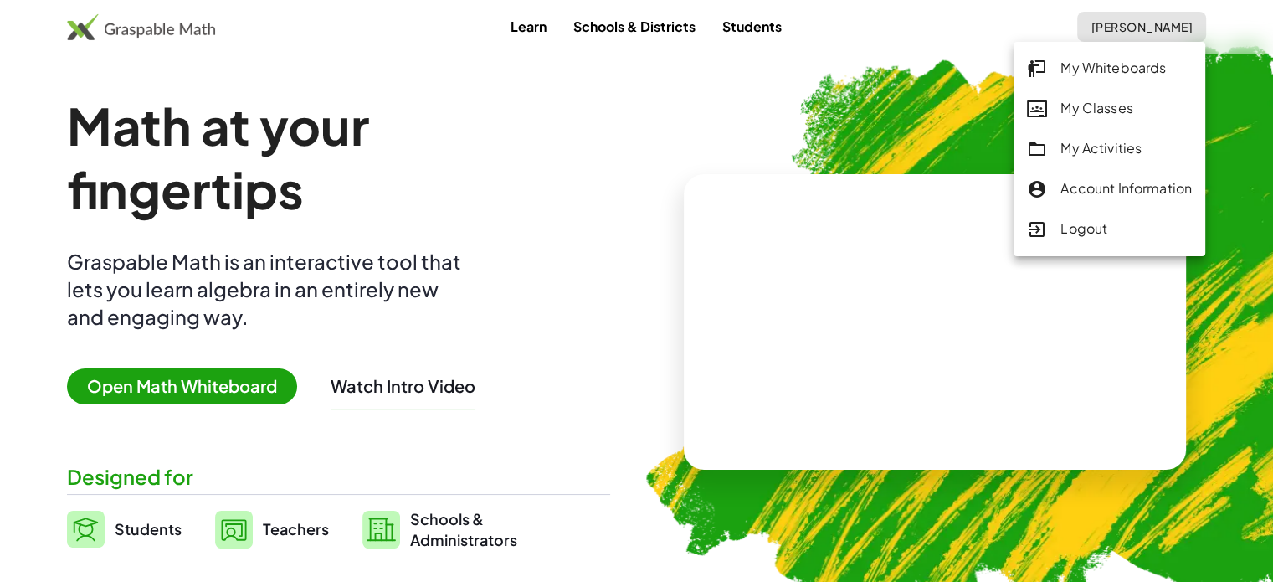
click at [1242, 28] on div "Learn Schools & Districts Students [PERSON_NAME]" at bounding box center [636, 27] width 1273 height 30
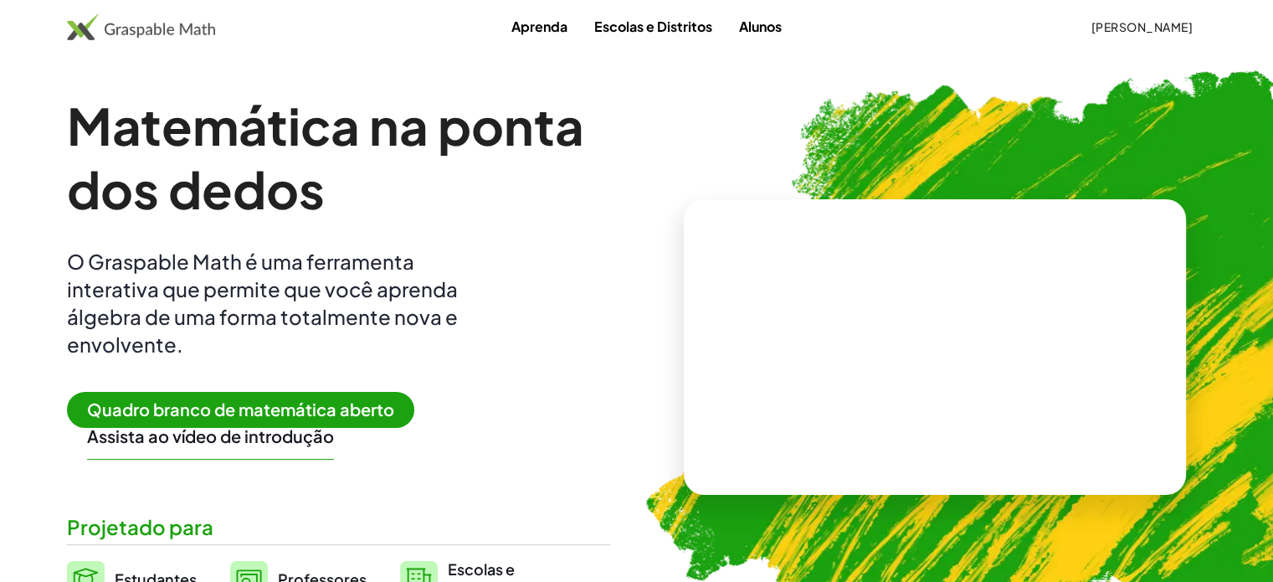
click at [518, 23] on font "Aprenda" at bounding box center [539, 27] width 56 height 18
